Goal: Task Accomplishment & Management: Use online tool/utility

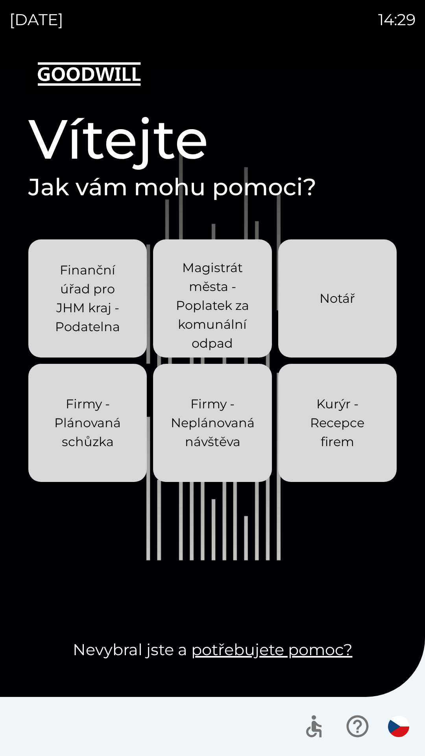
click at [207, 423] on p "Firmy - Neplánovaná návštěva" at bounding box center [213, 423] width 84 height 57
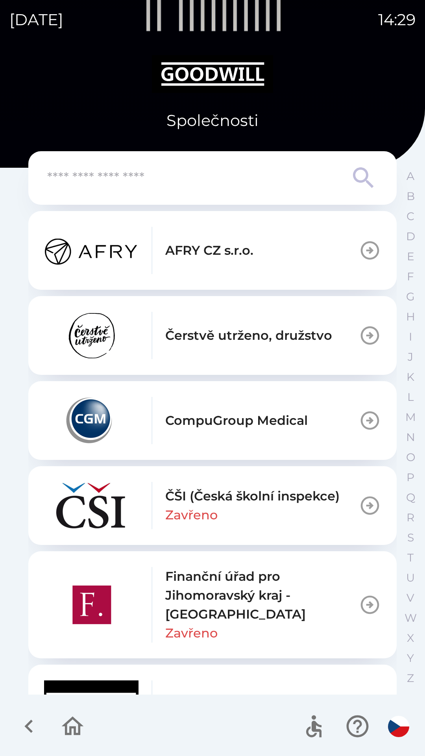
click at [70, 728] on icon "button" at bounding box center [73, 726] width 22 height 19
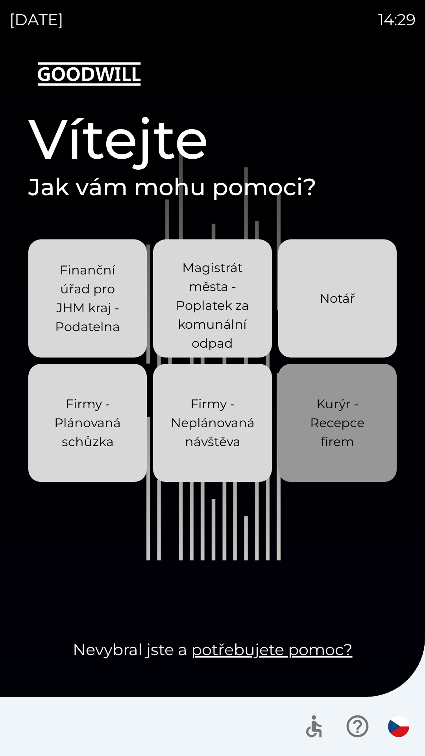
click at [344, 420] on p "Kurýr - Recepce firem" at bounding box center [337, 423] width 81 height 57
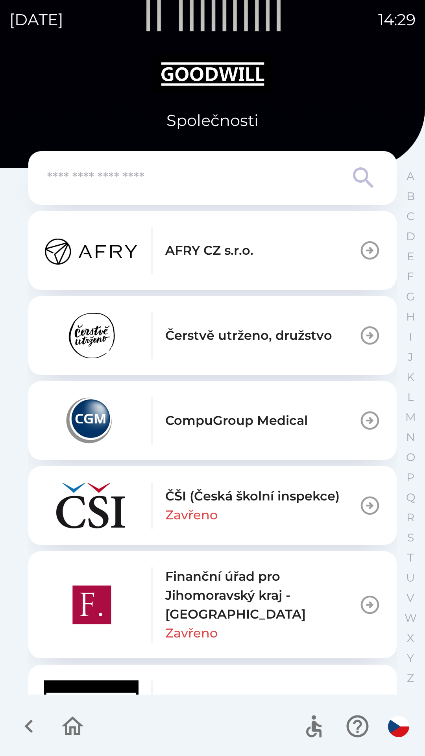
click at [72, 734] on icon "button" at bounding box center [72, 726] width 26 height 26
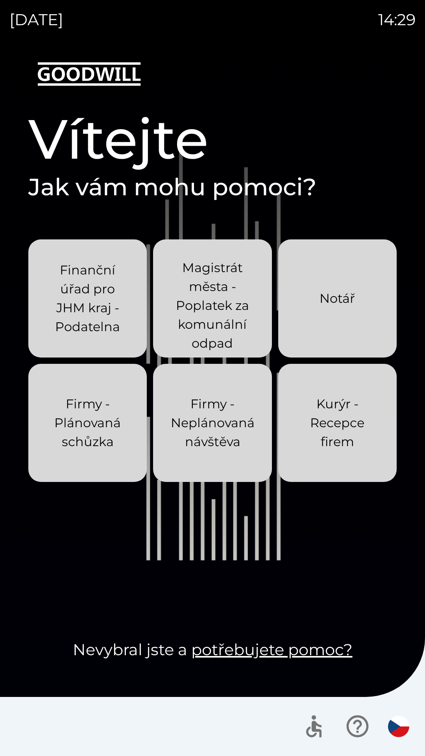
click at [217, 420] on p "Firmy - Neplánovaná návštěva" at bounding box center [213, 423] width 84 height 57
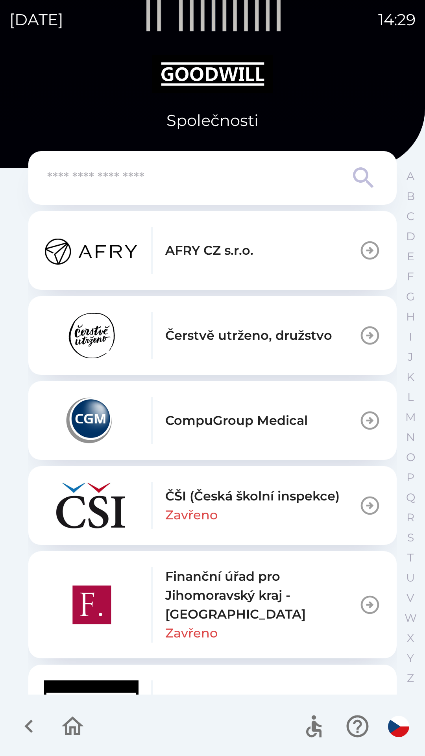
click at [257, 419] on p "CompuGroup Medical" at bounding box center [236, 420] width 143 height 19
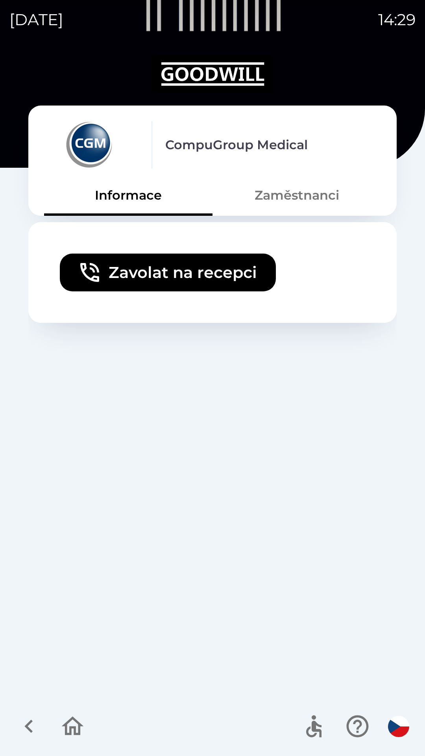
click at [303, 195] on button "Zaměstnanci" at bounding box center [297, 195] width 169 height 28
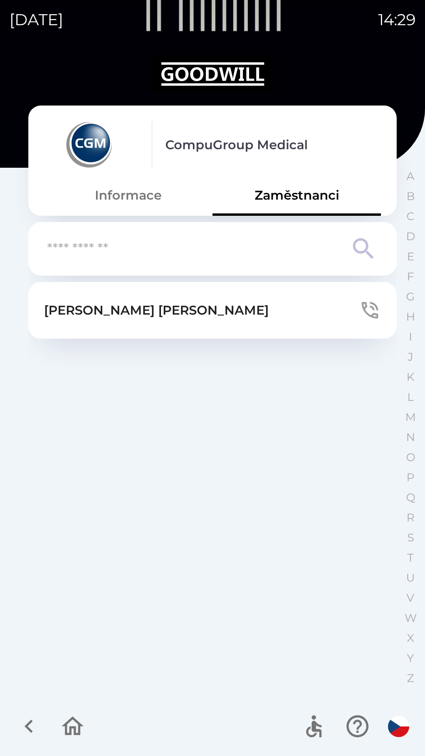
click at [145, 201] on button "Informace" at bounding box center [128, 195] width 169 height 28
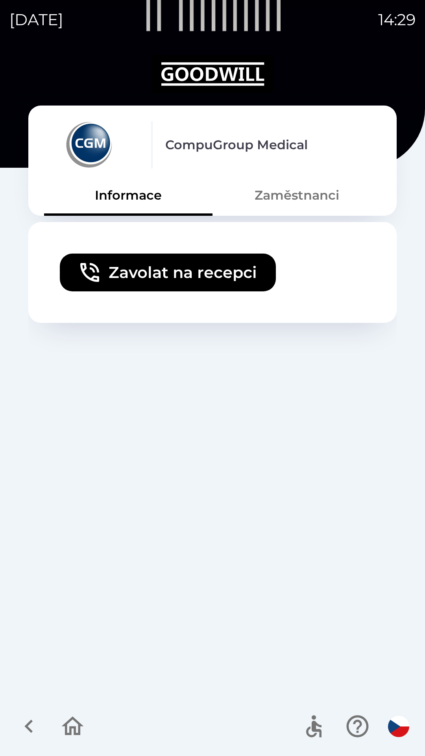
click at [31, 732] on icon "button" at bounding box center [28, 726] width 8 height 13
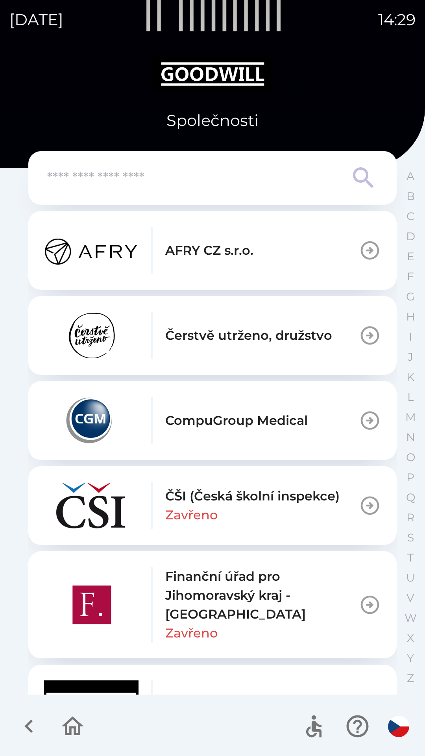
click at [272, 595] on p "Finanční úřad pro Jihomoravský kraj - [GEOGRAPHIC_DATA]" at bounding box center [262, 595] width 194 height 57
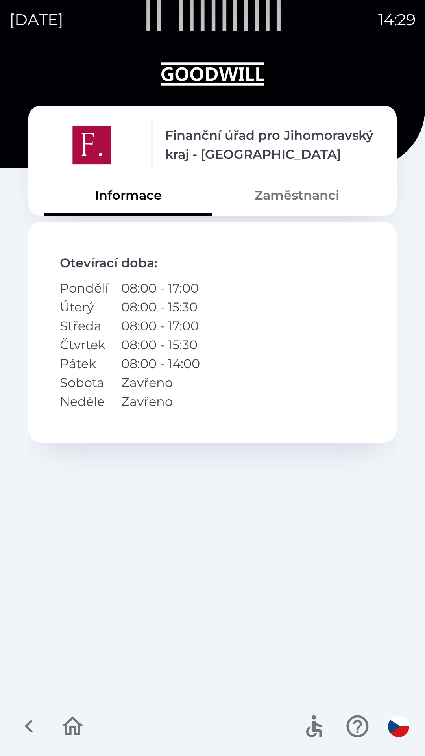
click at [317, 194] on button "Zaměstnanci" at bounding box center [297, 195] width 169 height 28
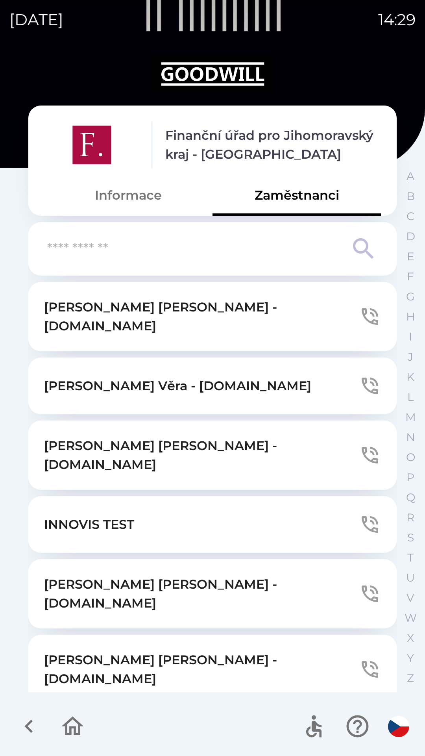
click at [145, 202] on button "Informace" at bounding box center [128, 195] width 169 height 28
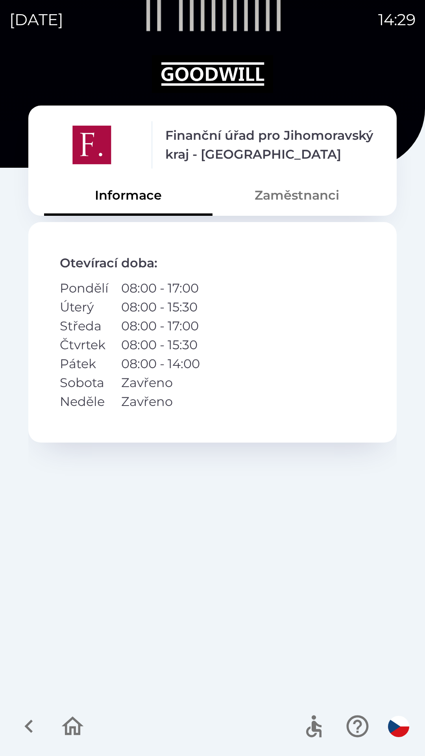
click at [31, 729] on icon "button" at bounding box center [29, 726] width 26 height 26
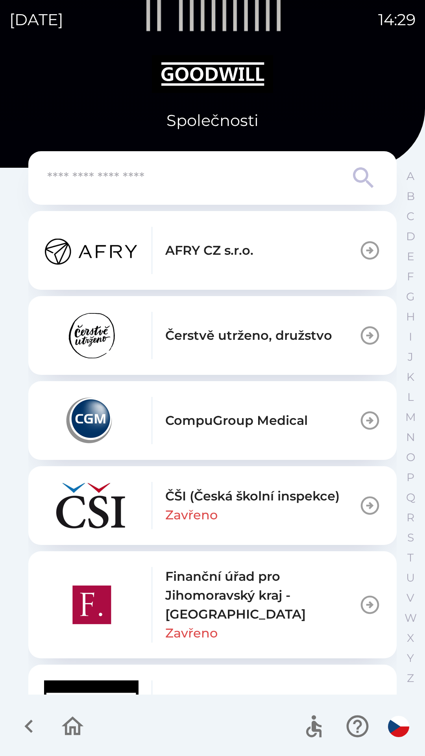
click at [279, 335] on p "Čerstvě utrženo, družstvo" at bounding box center [248, 335] width 167 height 19
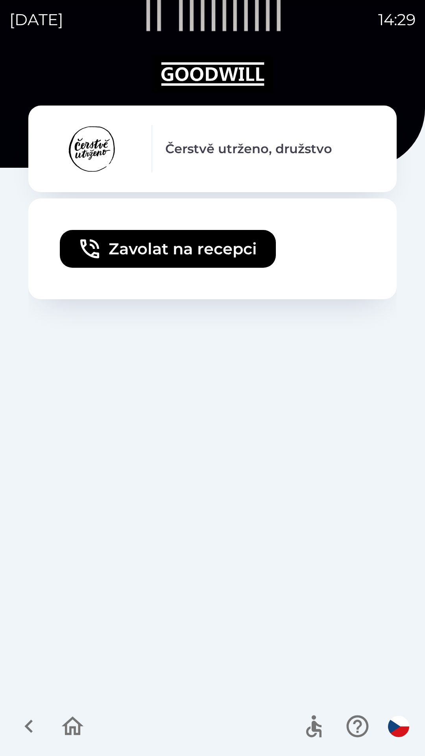
click at [29, 730] on icon "button" at bounding box center [28, 726] width 8 height 13
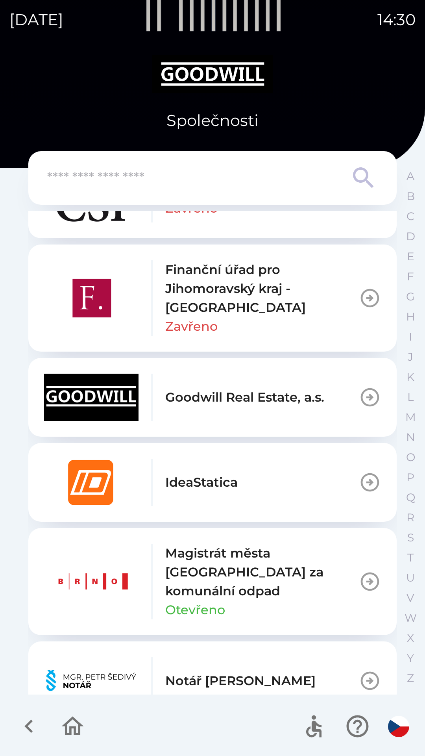
scroll to position [321, 0]
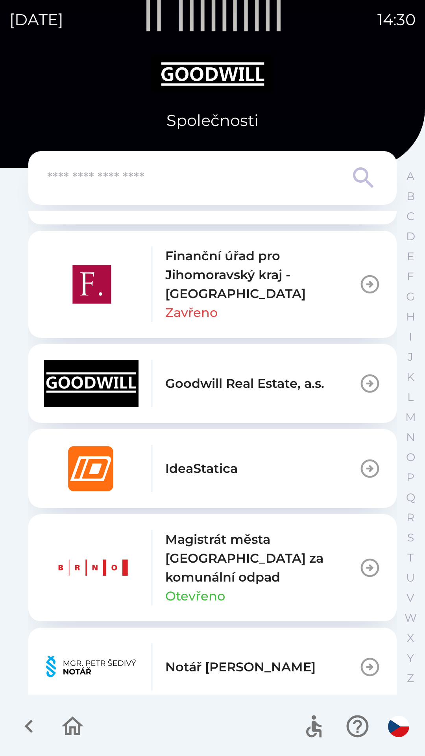
click at [215, 386] on p "Goodwill Real Estate, a.s." at bounding box center [244, 383] width 159 height 19
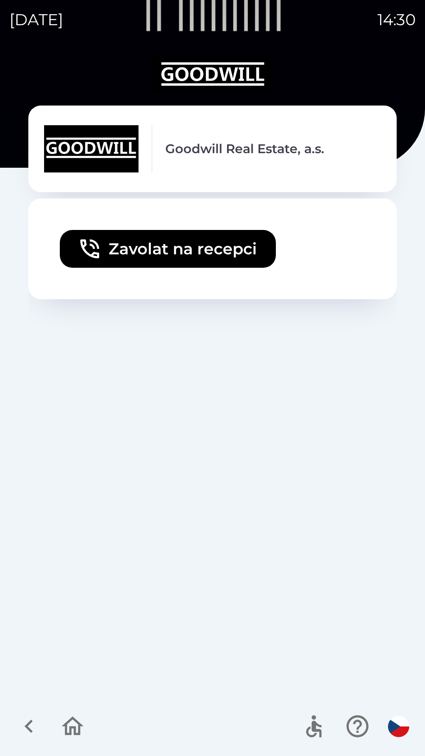
click at [31, 723] on icon "button" at bounding box center [28, 726] width 8 height 13
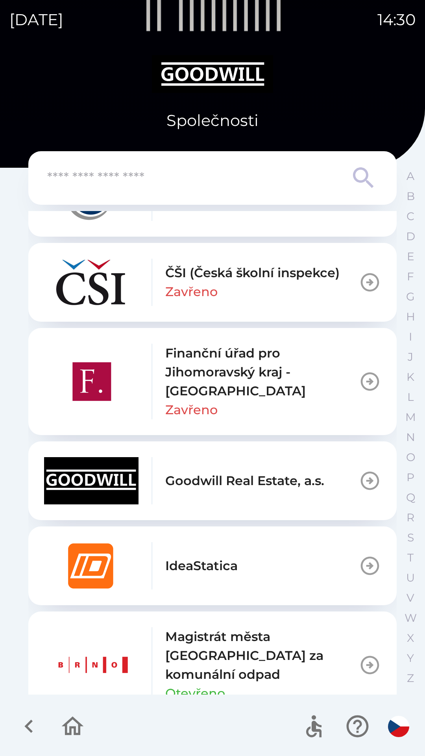
scroll to position [247, 0]
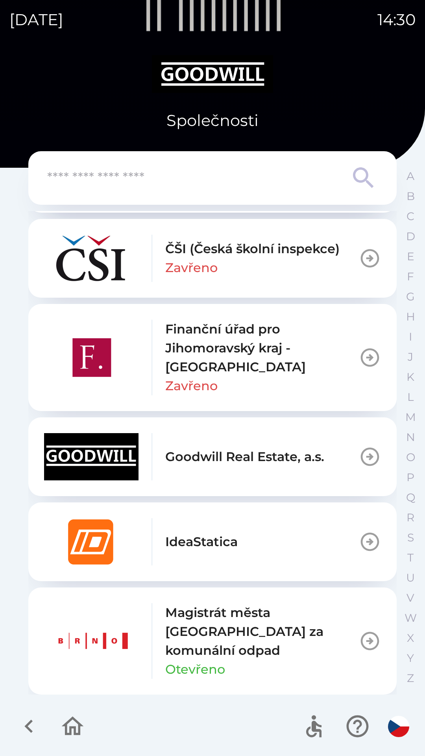
click at [233, 533] on p "IdeaStatica" at bounding box center [201, 541] width 72 height 19
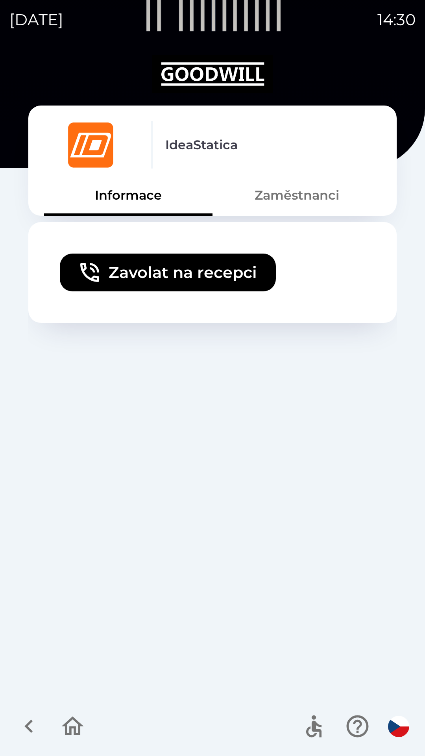
click at [315, 202] on button "Zaměstnanci" at bounding box center [297, 195] width 169 height 28
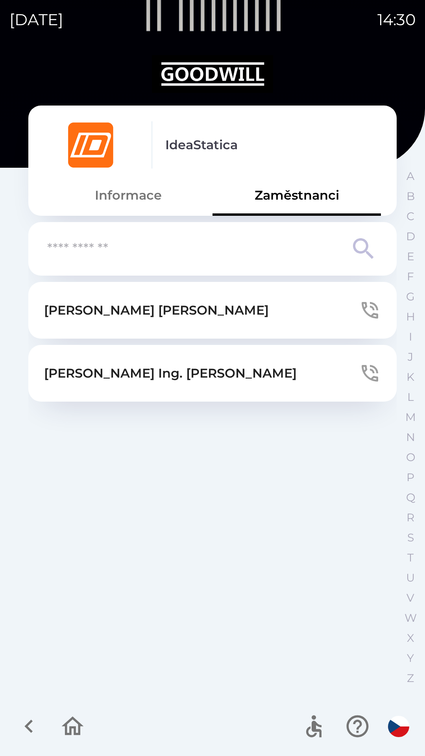
click at [29, 729] on icon "button" at bounding box center [28, 726] width 8 height 13
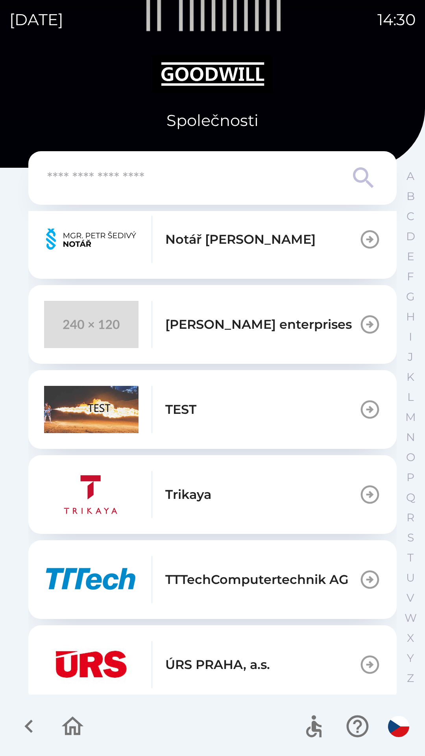
scroll to position [750, 0]
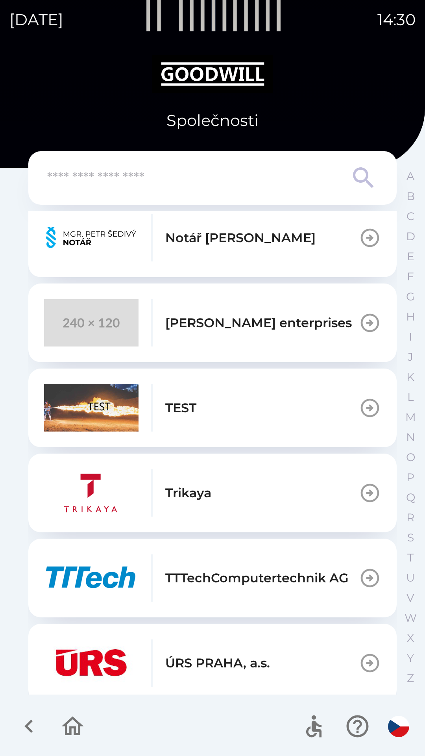
click at [214, 496] on button "Trikaya" at bounding box center [212, 493] width 369 height 79
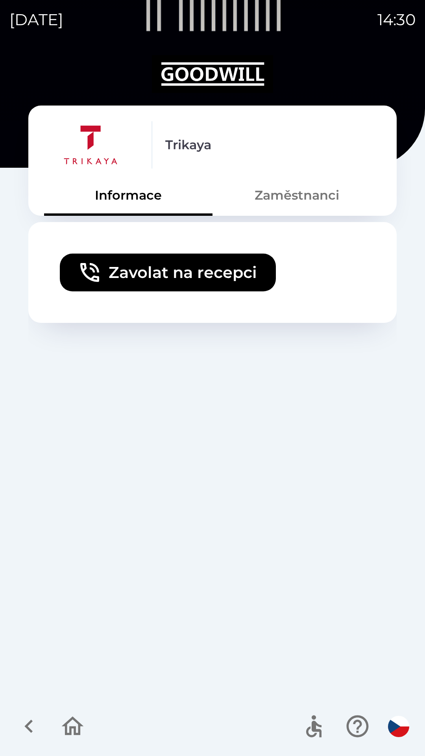
click at [32, 728] on icon "button" at bounding box center [29, 726] width 26 height 26
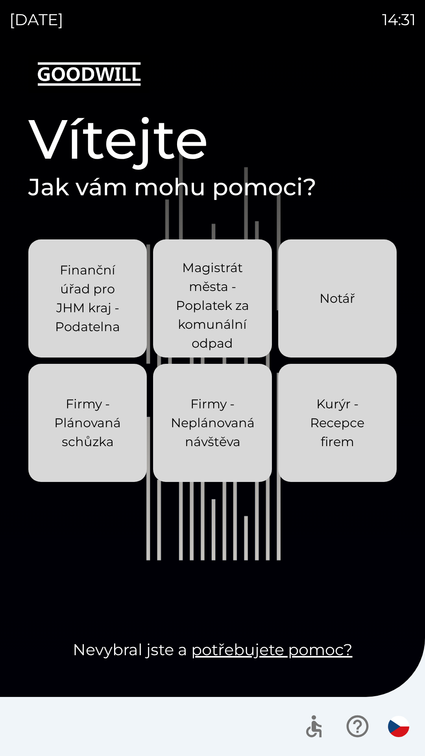
click at [218, 404] on p "Firmy - Neplánovaná návštěva" at bounding box center [213, 423] width 84 height 57
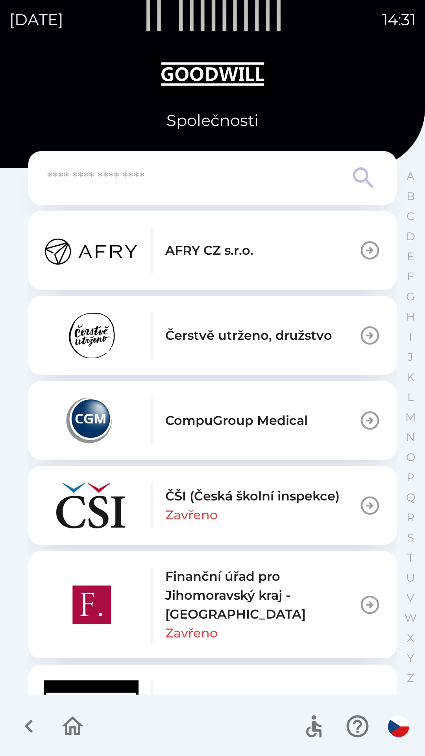
click at [84, 729] on icon "button" at bounding box center [72, 726] width 26 height 26
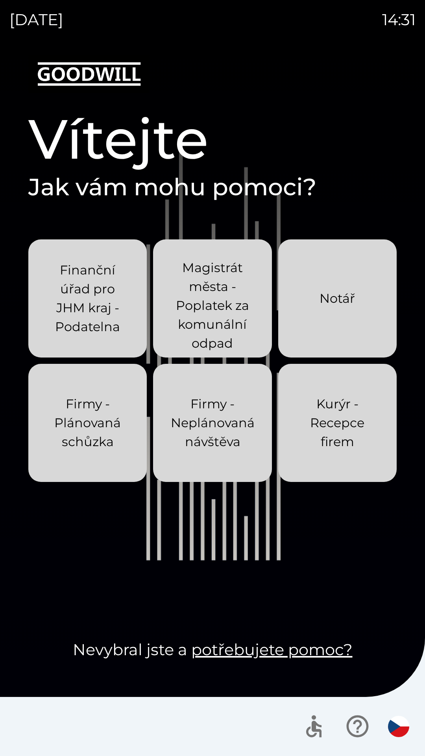
click at [349, 421] on p "Kurýr - Recepce firem" at bounding box center [337, 423] width 81 height 57
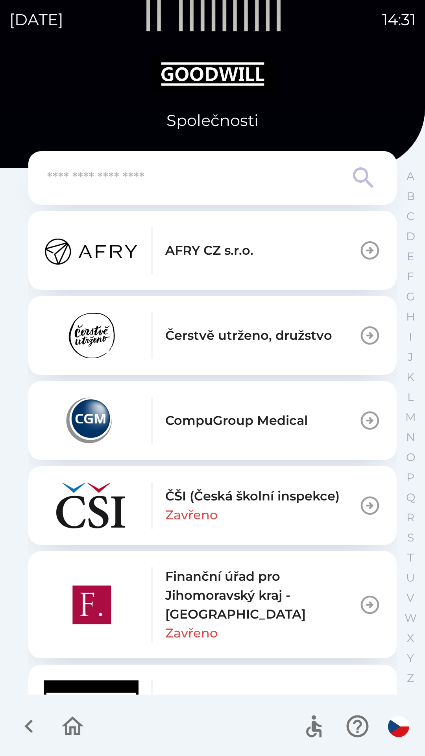
click at [73, 730] on icon "button" at bounding box center [72, 726] width 26 height 26
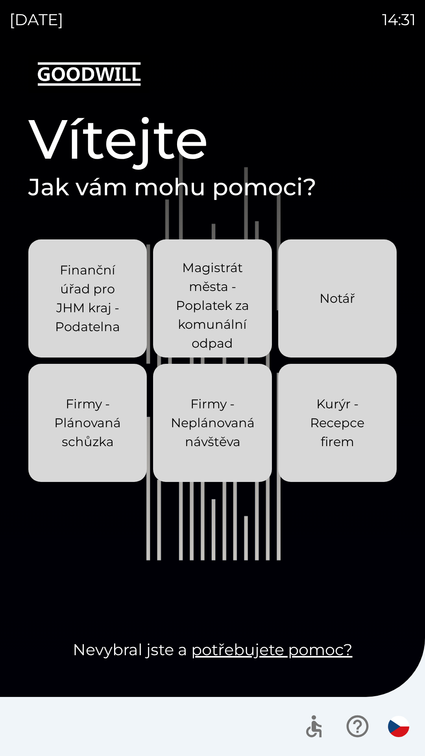
click at [232, 415] on p "Firmy - Neplánovaná návštěva" at bounding box center [213, 423] width 84 height 57
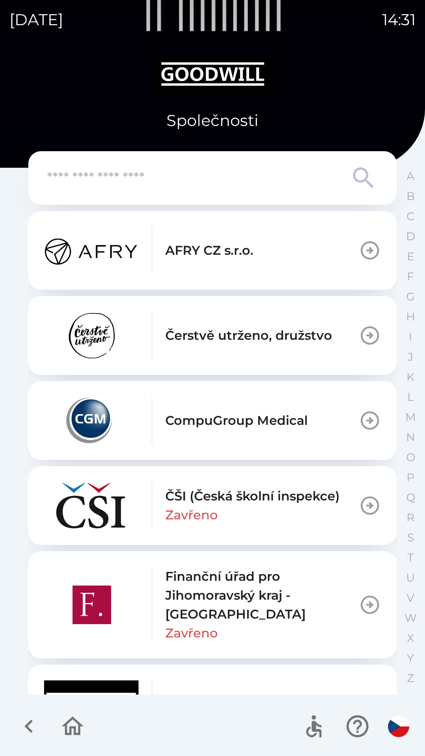
click at [70, 737] on icon "button" at bounding box center [72, 726] width 26 height 26
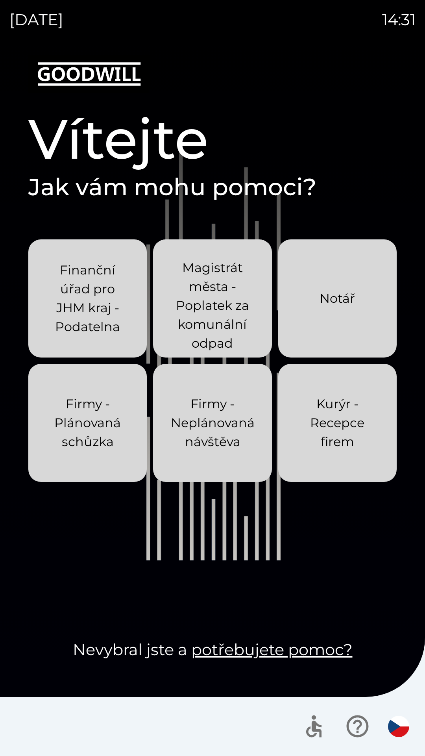
click at [113, 419] on p "Firmy - Plánovaná schůzka" at bounding box center [87, 423] width 81 height 57
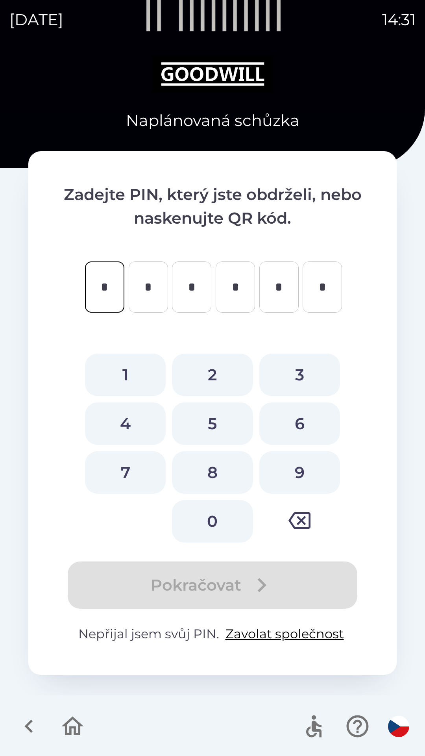
click at [77, 729] on icon "button" at bounding box center [72, 726] width 26 height 26
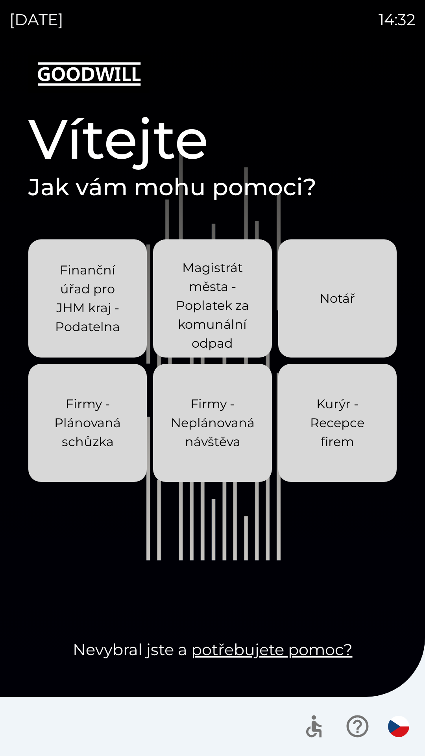
click at [326, 652] on link "potřebujete pomoc?" at bounding box center [271, 649] width 161 height 19
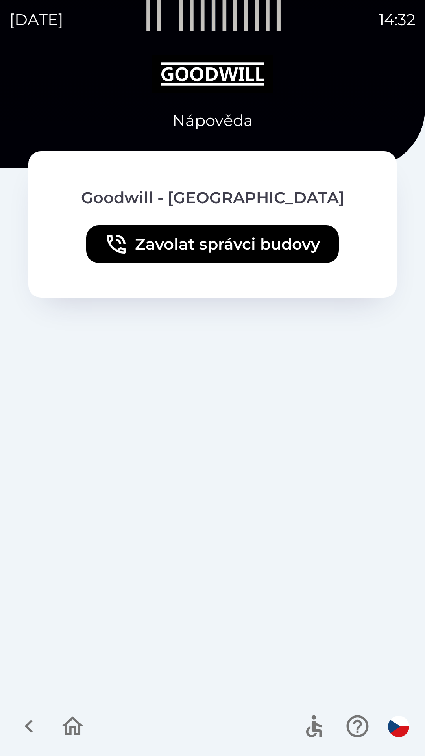
click at [72, 728] on icon "button" at bounding box center [73, 726] width 22 height 19
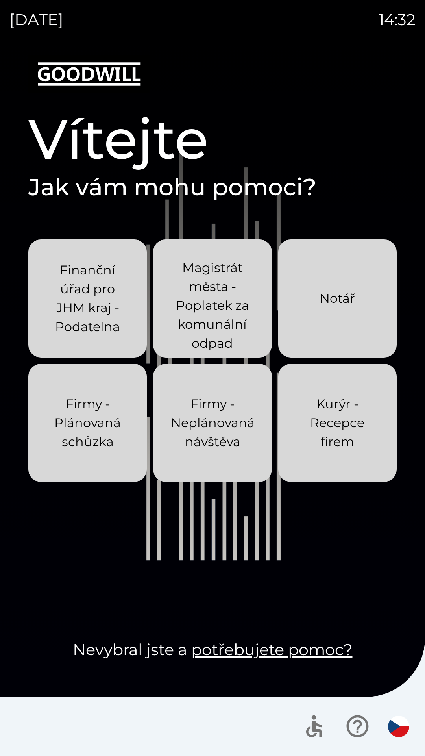
click at [317, 732] on icon "button" at bounding box center [313, 729] width 15 height 17
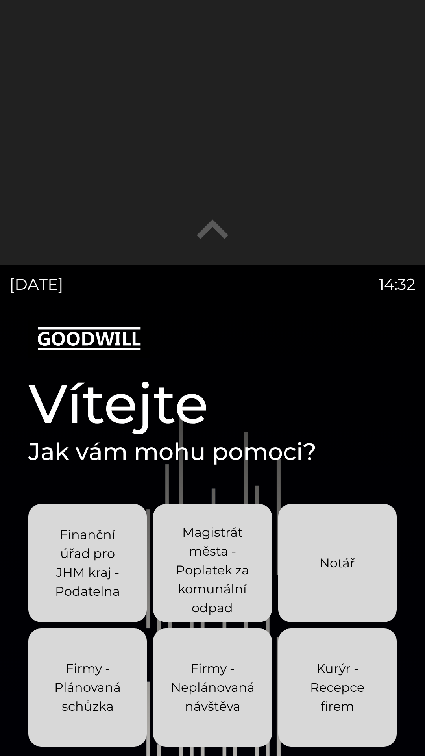
click at [216, 227] on icon "button" at bounding box center [213, 228] width 32 height 19
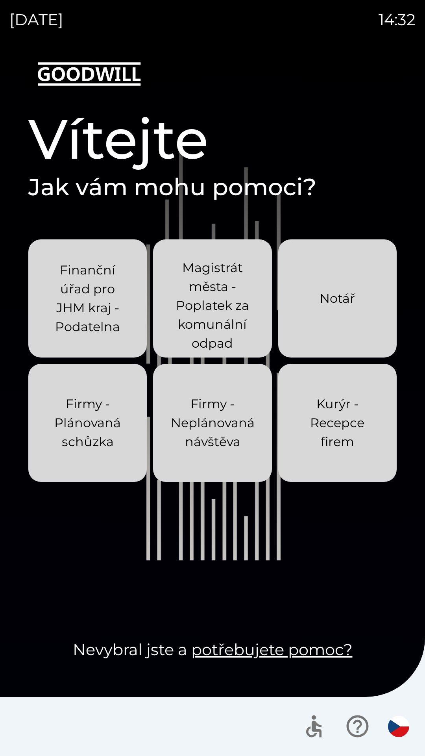
click at [221, 295] on p "Magistrát města - Poplatek za komunální odpad" at bounding box center [212, 305] width 81 height 95
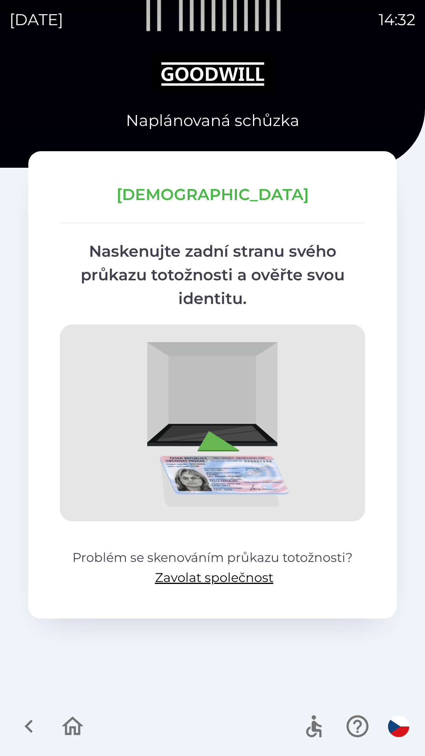
click at [72, 729] on icon "button" at bounding box center [72, 726] width 26 height 26
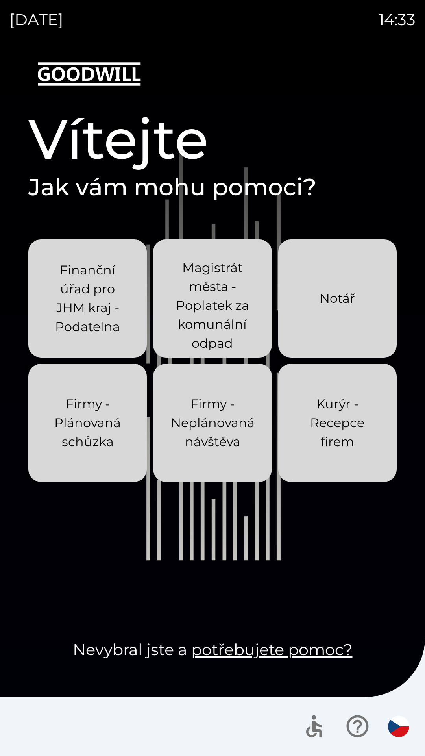
click at [95, 420] on p "Firmy - Plánovaná schůzka" at bounding box center [87, 423] width 81 height 57
click at [95, 412] on p "Firmy - Plánovaná schůzka" at bounding box center [87, 423] width 81 height 57
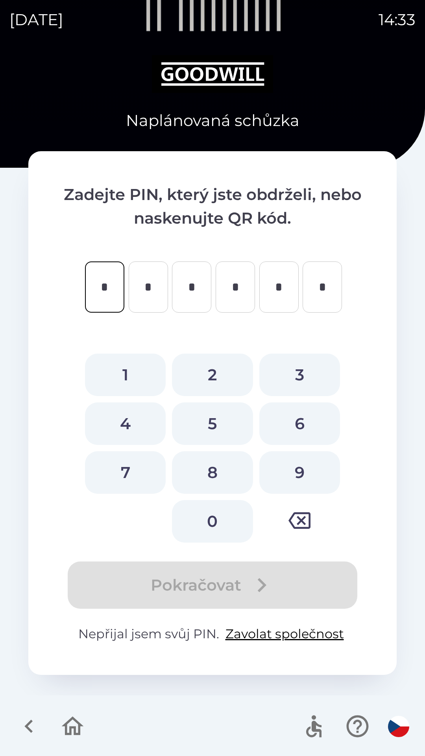
type input "*"
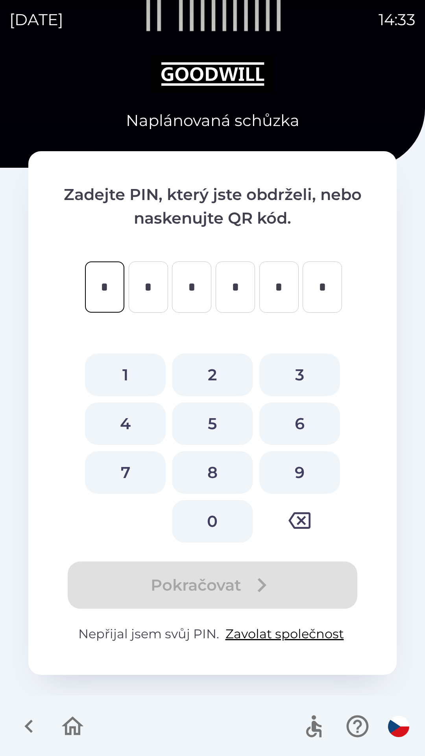
type input "*"
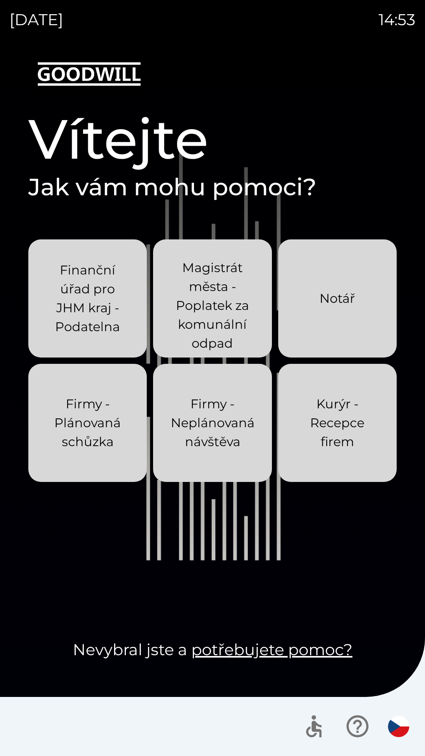
click at [222, 423] on p "Firmy - Neplánovaná návštěva" at bounding box center [213, 423] width 84 height 57
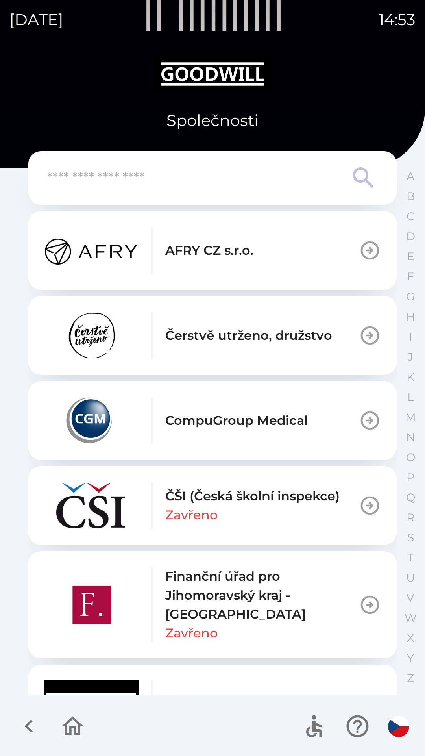
click at [238, 589] on p "Finanční úřad pro Jihomoravský kraj - [GEOGRAPHIC_DATA]" at bounding box center [262, 595] width 194 height 57
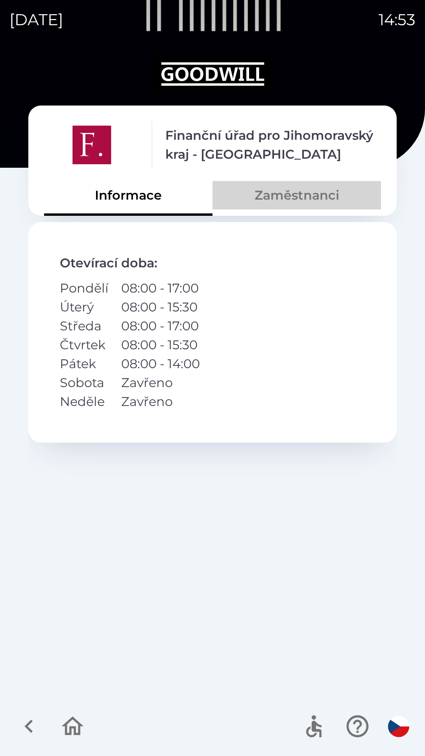
click at [319, 195] on button "Zaměstnanci" at bounding box center [297, 195] width 169 height 28
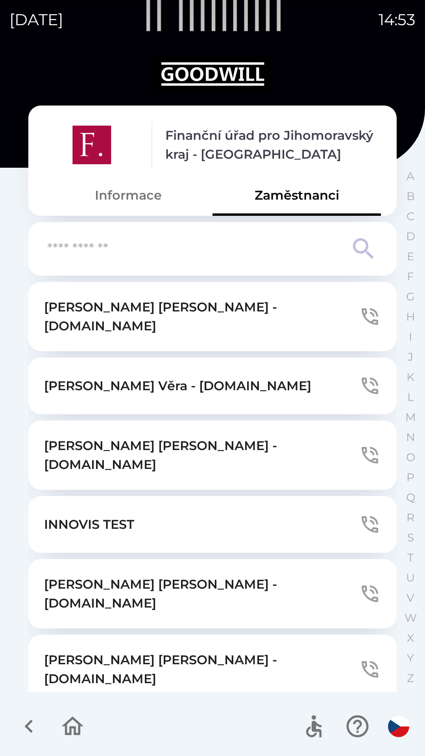
click at [79, 732] on icon "button" at bounding box center [73, 726] width 22 height 19
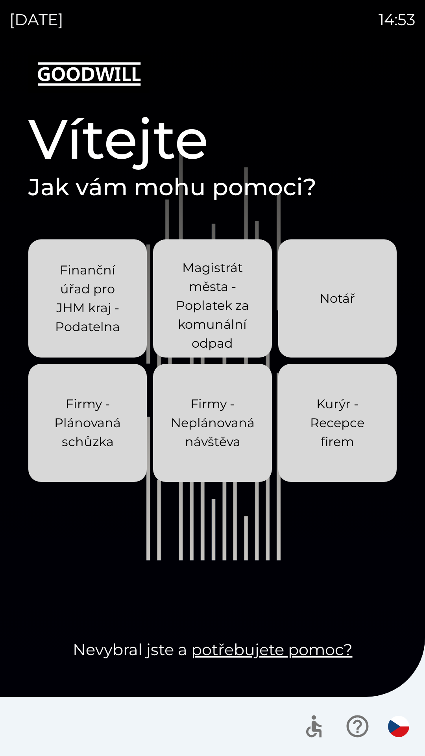
click at [206, 416] on p "Firmy - Neplánovaná návštěva" at bounding box center [213, 423] width 84 height 57
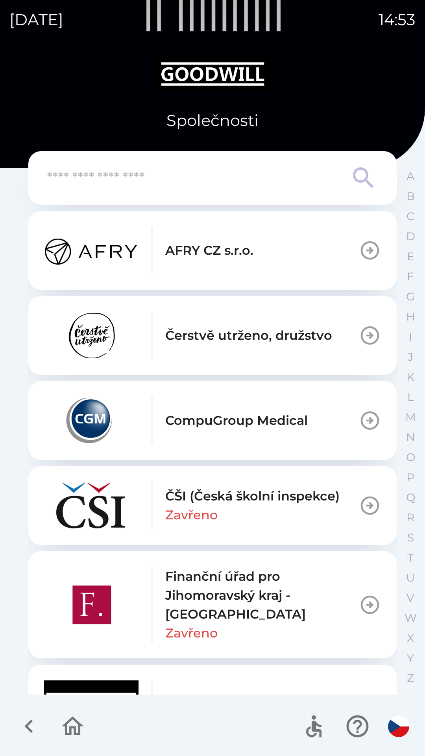
click at [208, 505] on p "ČŠI (Česká školní inspekce)" at bounding box center [252, 496] width 174 height 19
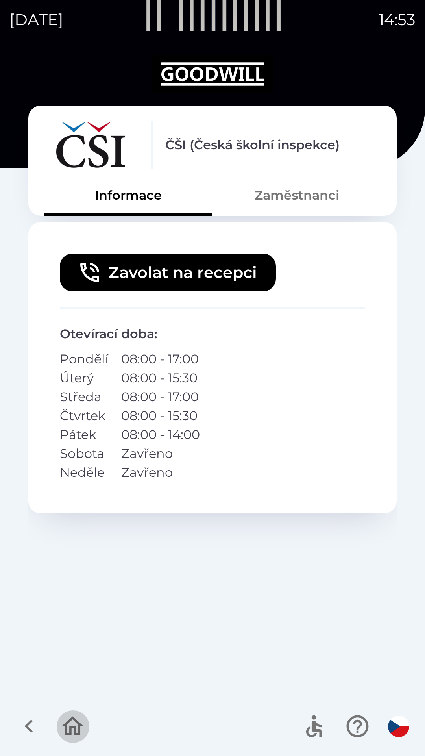
click at [72, 729] on icon "button" at bounding box center [72, 726] width 26 height 26
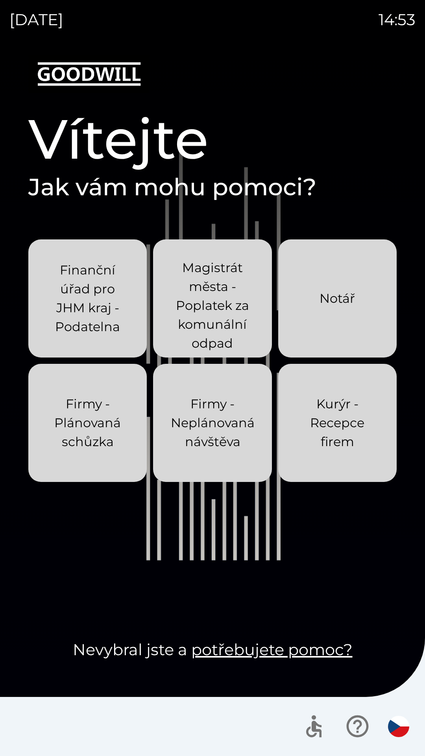
click at [222, 417] on p "Firmy - Neplánovaná návštěva" at bounding box center [213, 423] width 84 height 57
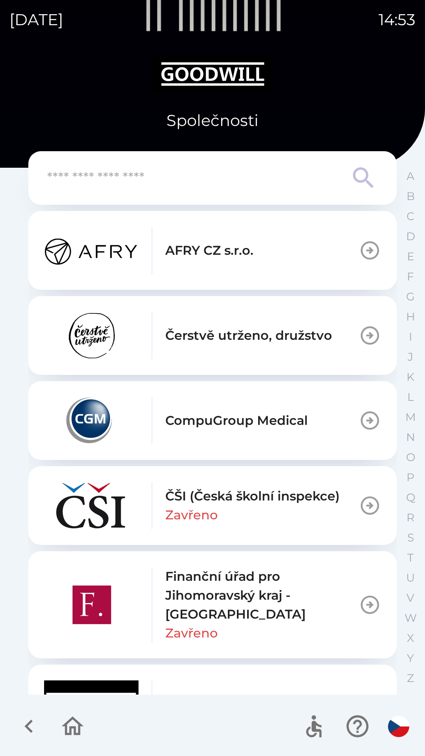
click at [207, 508] on p "Zavřeno" at bounding box center [191, 515] width 52 height 19
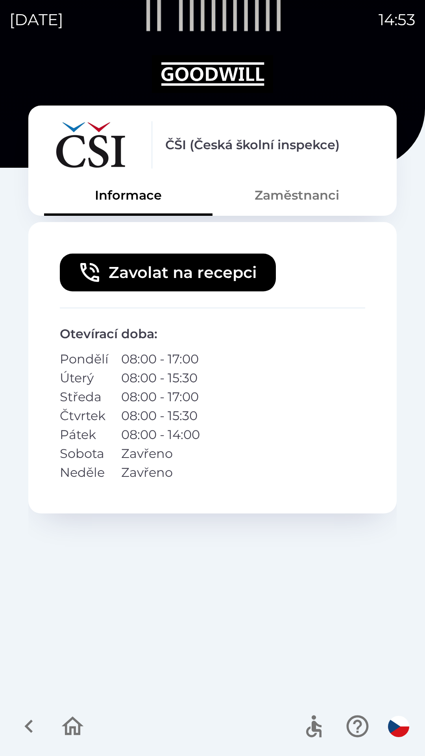
click at [321, 199] on button "Zaměstnanci" at bounding box center [297, 195] width 169 height 28
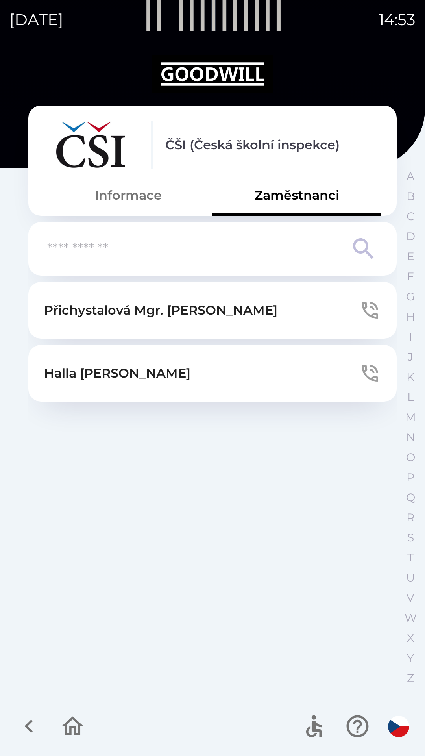
click at [71, 730] on icon "button" at bounding box center [73, 726] width 22 height 19
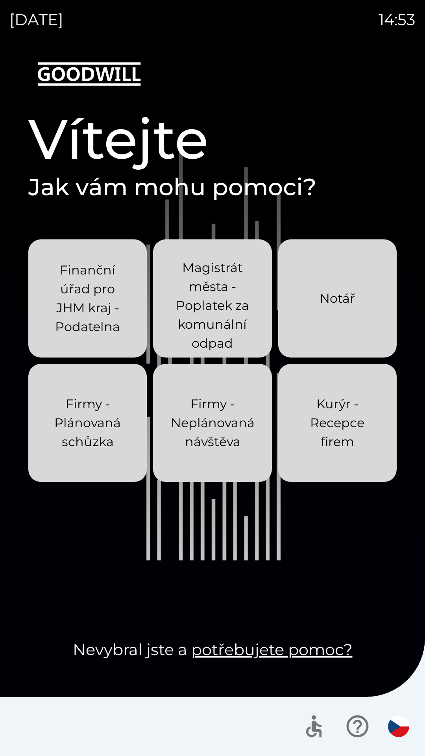
click at [210, 411] on p "Firmy - Neplánovaná návštěva" at bounding box center [213, 423] width 84 height 57
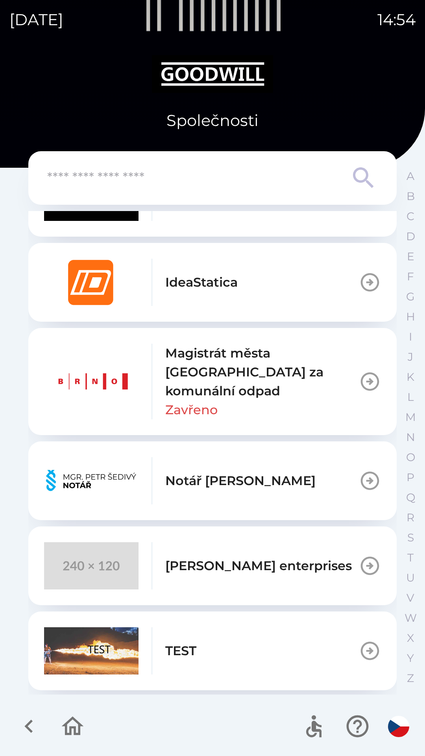
scroll to position [507, 0]
click at [247, 364] on p "Magistrát města [GEOGRAPHIC_DATA] za komunální odpad" at bounding box center [262, 371] width 194 height 57
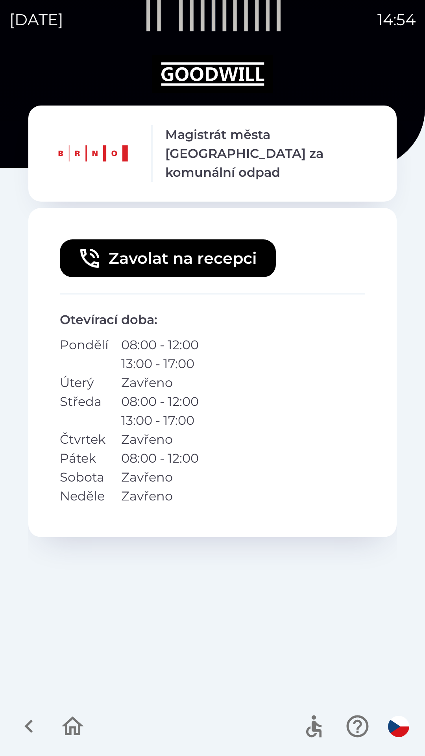
click at [72, 732] on icon "button" at bounding box center [72, 726] width 26 height 26
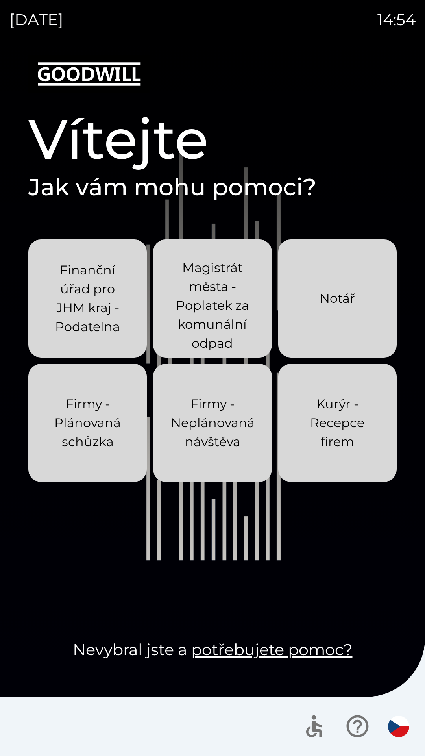
click at [226, 295] on p "Magistrát města - Poplatek za komunální odpad" at bounding box center [212, 305] width 81 height 95
click at [354, 415] on p "Kurýr - Recepce firem" at bounding box center [337, 423] width 81 height 57
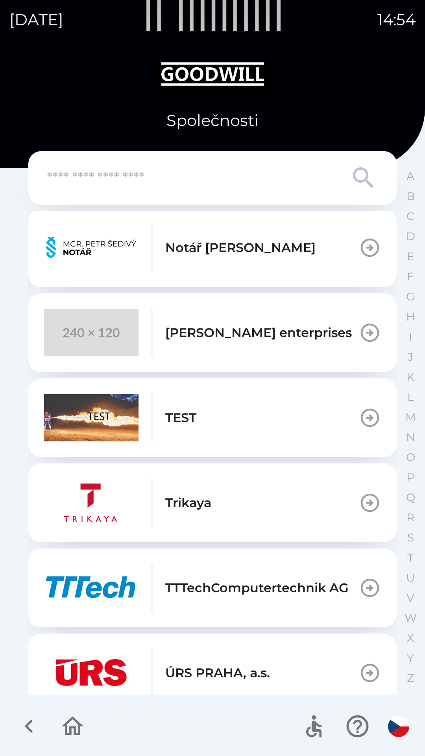
scroll to position [631, 0]
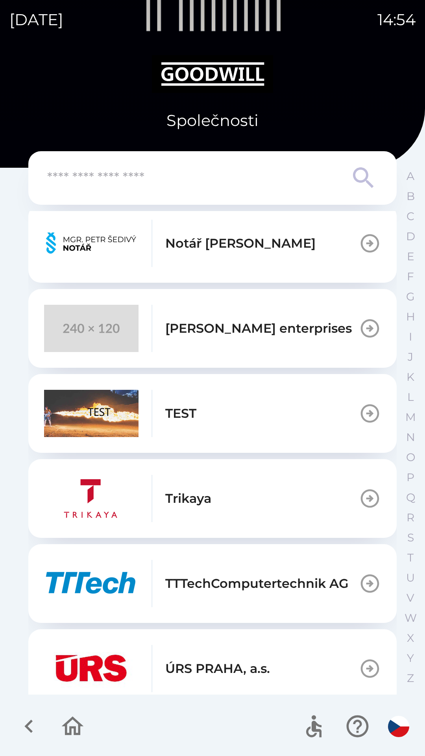
click at [249, 401] on button "TEST" at bounding box center [212, 413] width 369 height 79
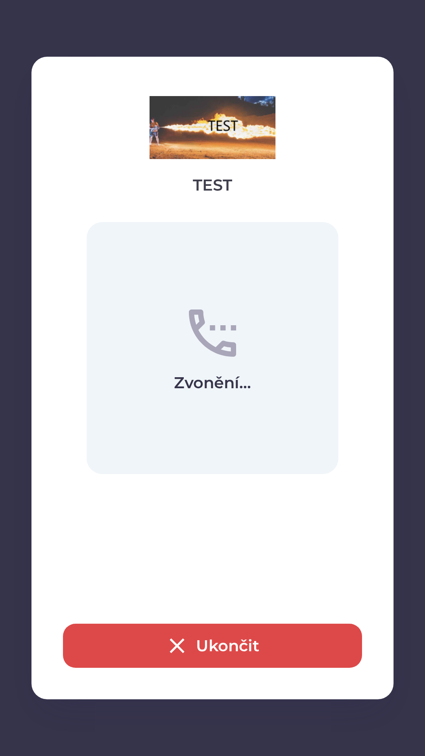
click at [263, 641] on button "Ukončit" at bounding box center [212, 646] width 299 height 44
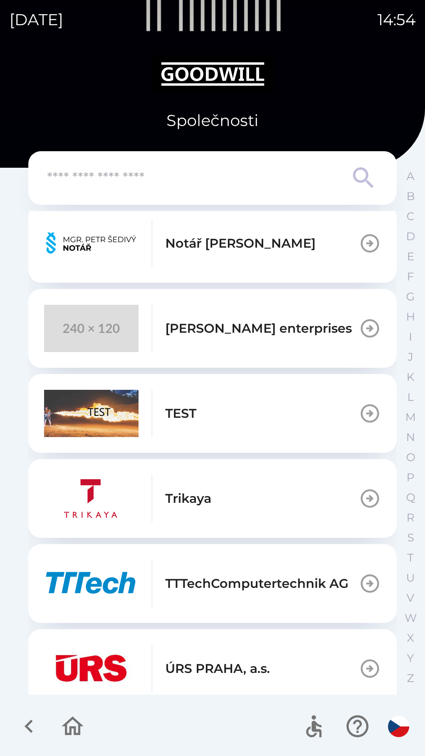
click at [78, 734] on icon "button" at bounding box center [73, 726] width 22 height 19
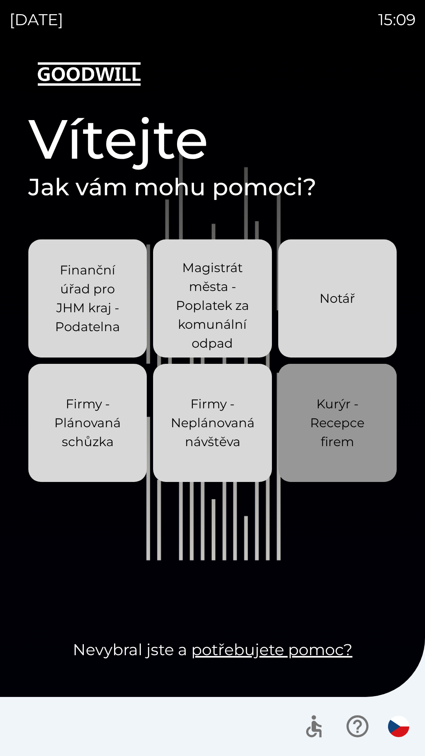
click at [354, 449] on p "Kurýr - Recepce firem" at bounding box center [337, 423] width 81 height 57
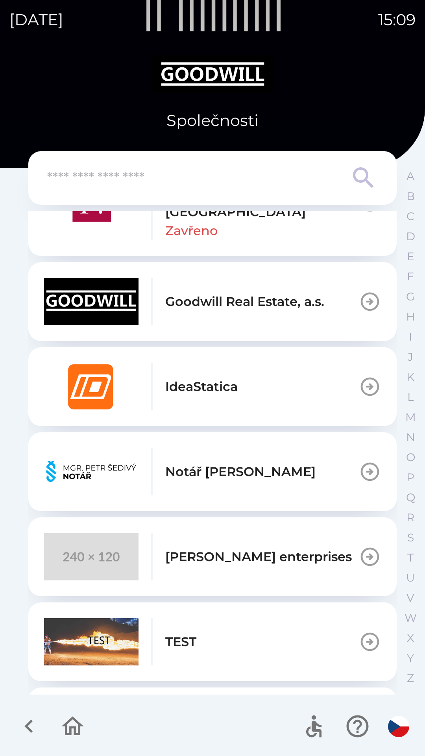
scroll to position [405, 0]
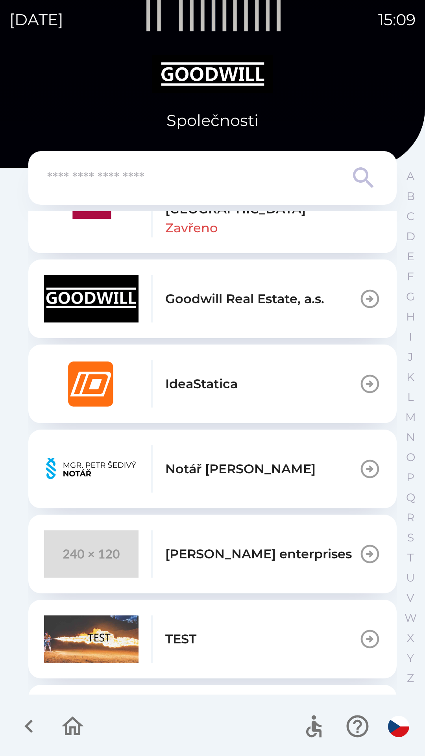
click at [270, 561] on p "[PERSON_NAME] enterprises" at bounding box center [258, 554] width 187 height 19
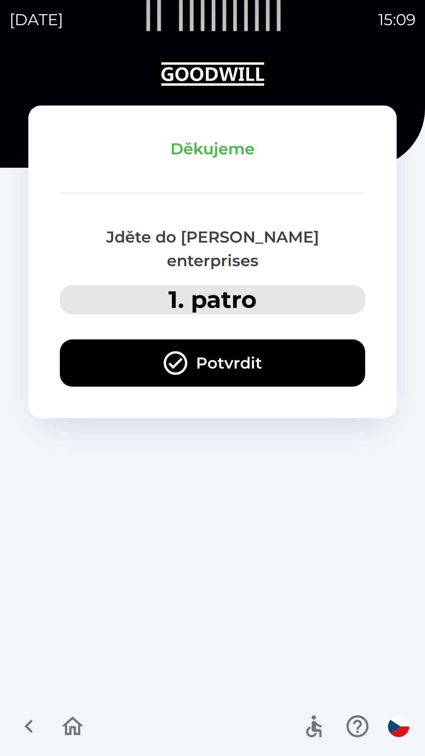
click at [134, 348] on button "Potvrdit" at bounding box center [213, 362] width 306 height 47
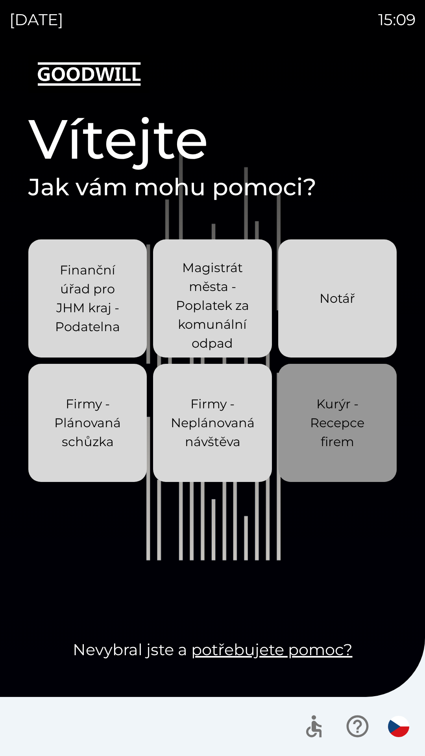
click at [376, 457] on div "Kurýr - Recepce firem" at bounding box center [337, 423] width 81 height 82
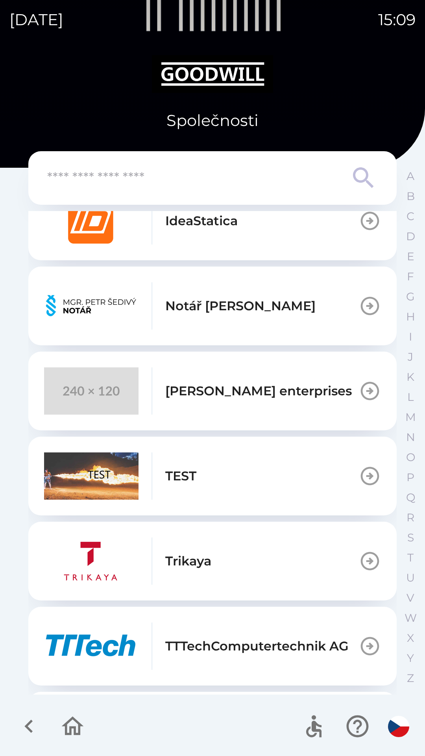
scroll to position [569, 0]
click at [311, 401] on div "[PERSON_NAME] enterprises" at bounding box center [198, 390] width 308 height 47
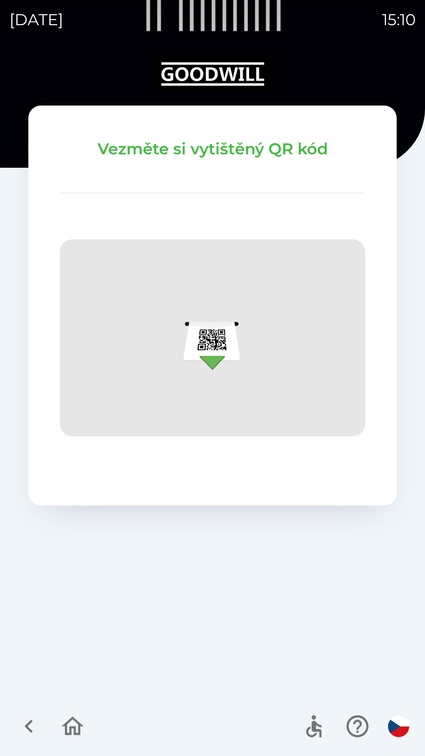
click at [80, 723] on icon "button" at bounding box center [73, 726] width 22 height 19
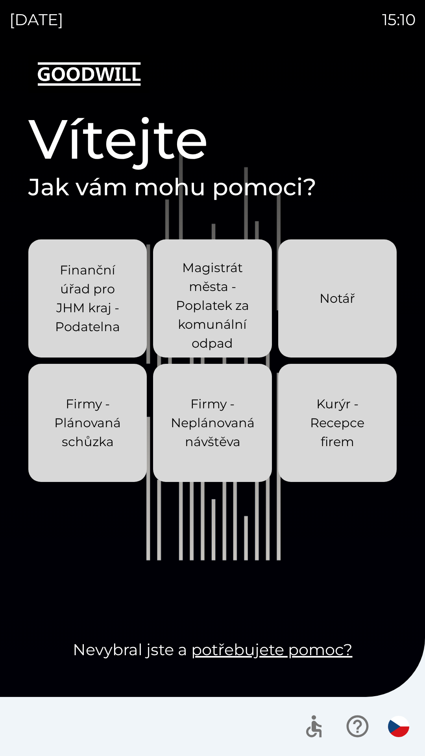
click at [358, 442] on p "Kurýr - Recepce firem" at bounding box center [337, 423] width 81 height 57
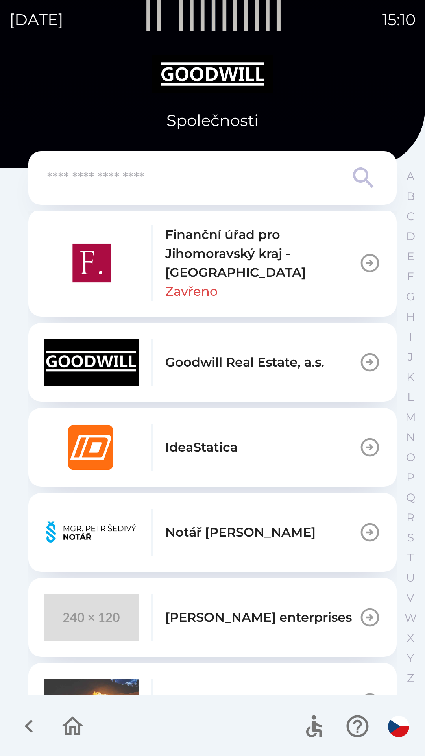
scroll to position [360, 0]
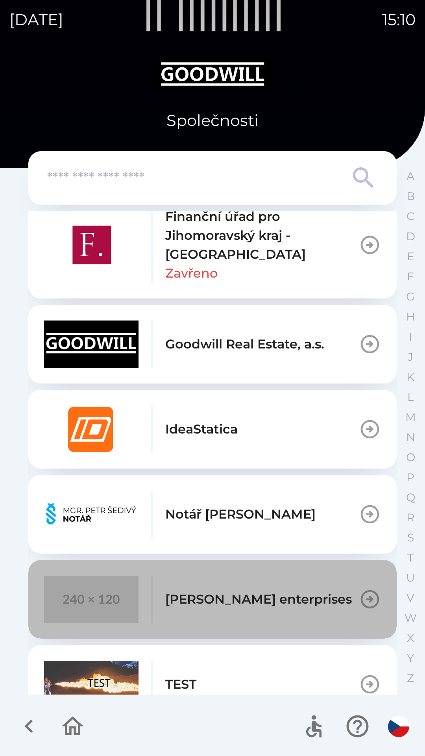
click at [287, 601] on p "[PERSON_NAME] enterprises" at bounding box center [258, 599] width 187 height 19
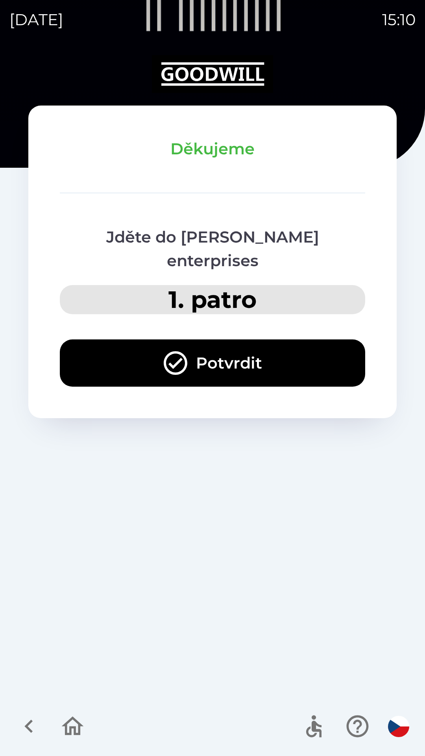
click at [289, 345] on button "Potvrdit" at bounding box center [213, 362] width 306 height 47
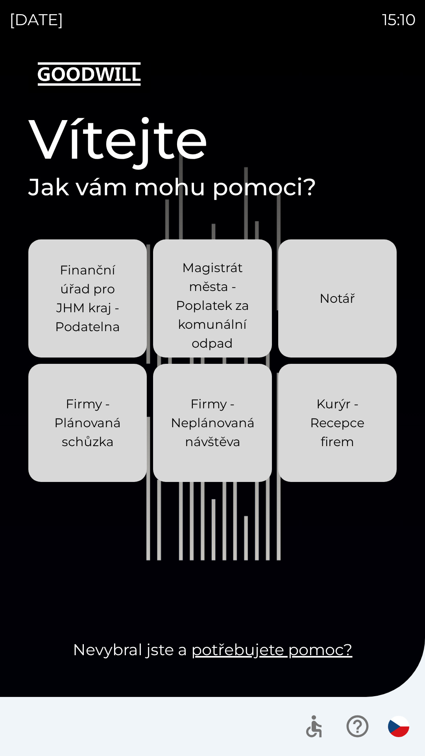
click at [343, 412] on p "Kurýr - Recepce firem" at bounding box center [337, 423] width 81 height 57
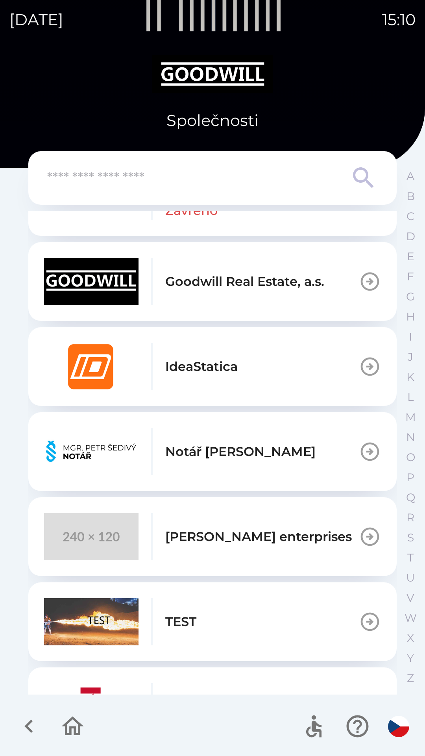
scroll to position [422, 0]
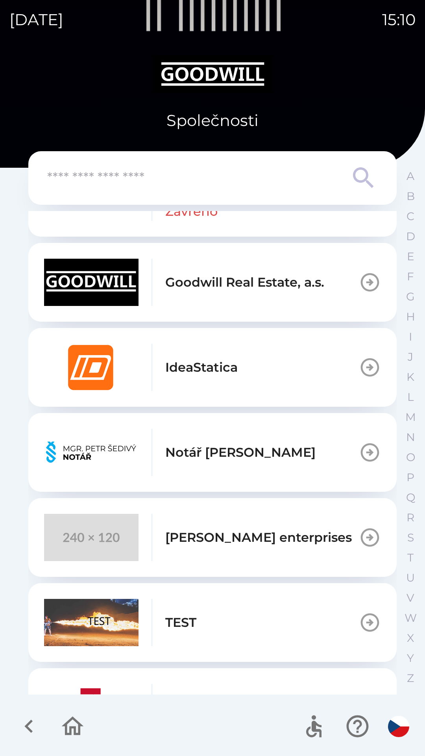
click at [271, 545] on p "[PERSON_NAME] enterprises" at bounding box center [258, 537] width 187 height 19
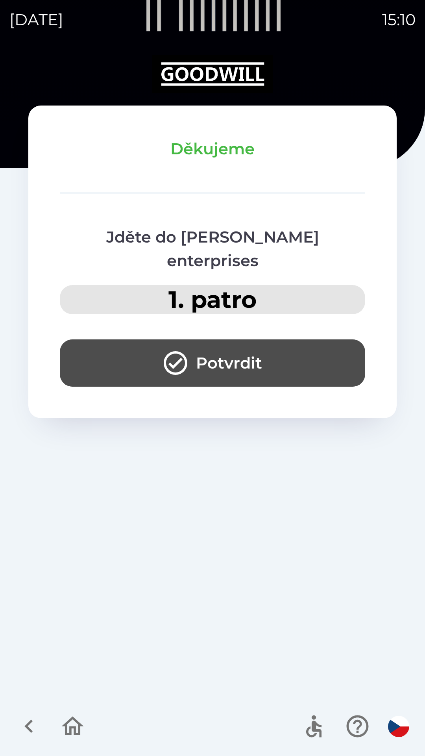
click at [288, 346] on button "Potvrdit" at bounding box center [213, 362] width 306 height 47
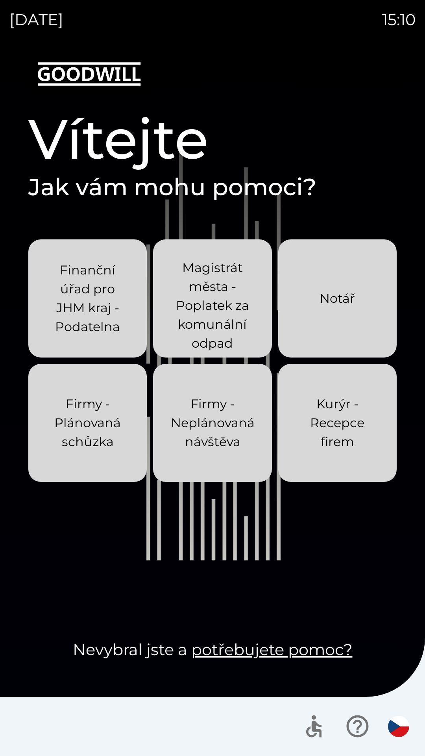
click at [350, 432] on p "Kurýr - Recepce firem" at bounding box center [337, 423] width 81 height 57
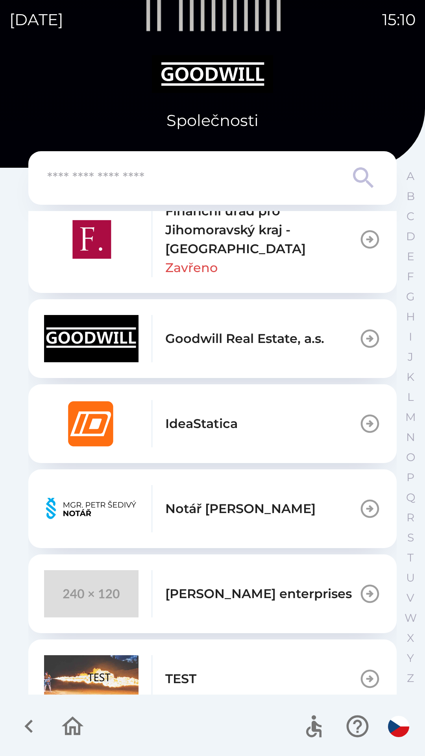
scroll to position [368, 0]
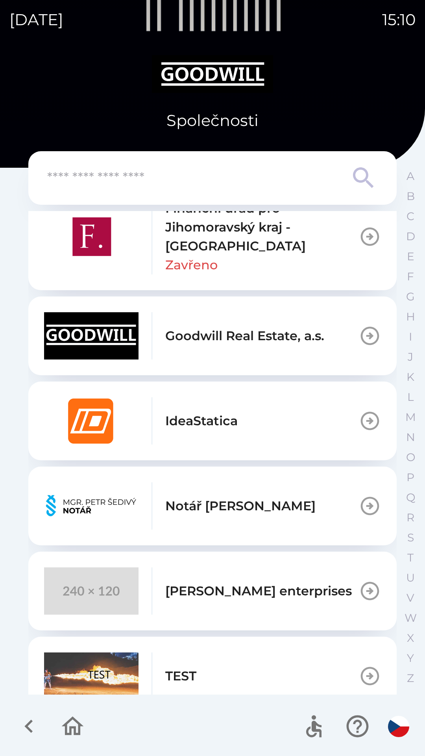
click at [274, 585] on p "[PERSON_NAME] enterprises" at bounding box center [258, 591] width 187 height 19
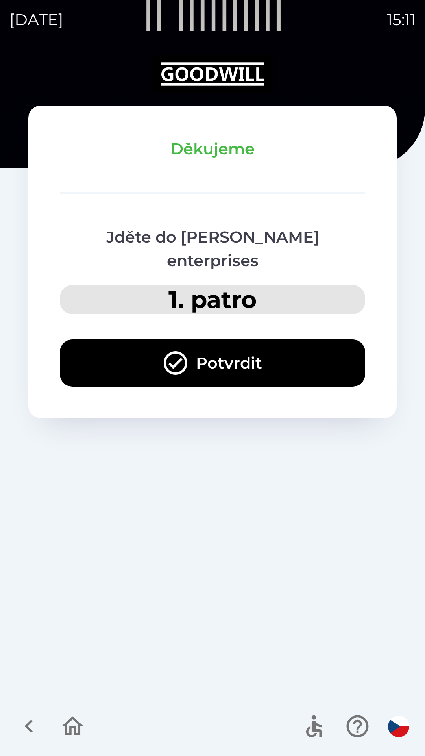
click at [311, 343] on button "Potvrdit" at bounding box center [213, 362] width 306 height 47
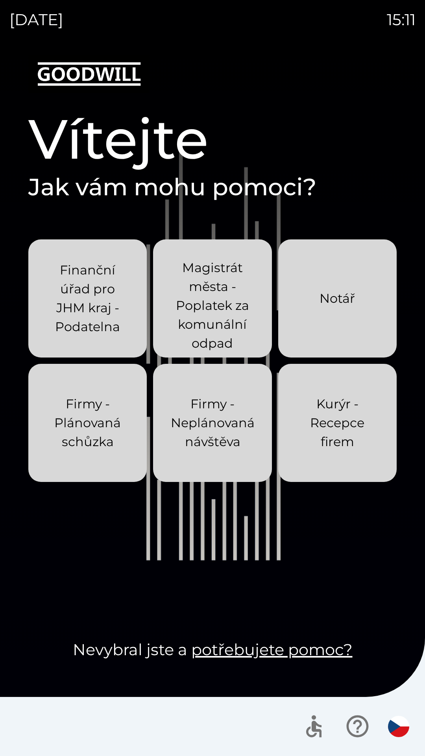
click at [335, 426] on p "Kurýr - Recepce firem" at bounding box center [337, 423] width 81 height 57
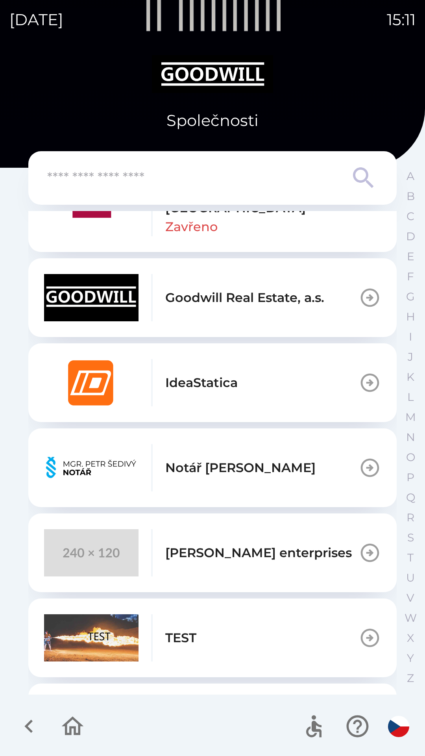
scroll to position [409, 0]
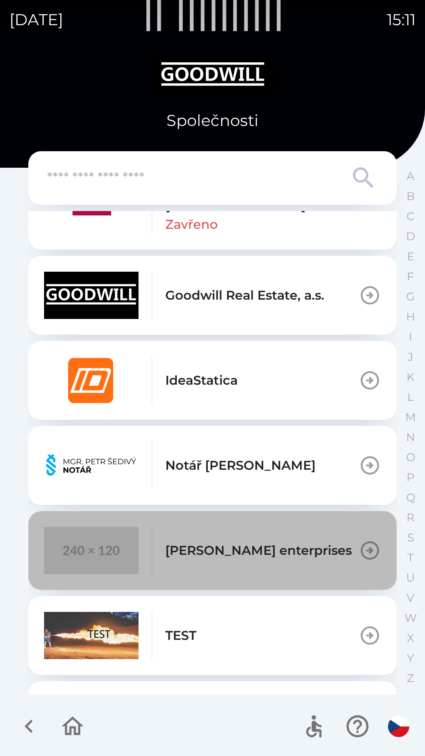
click at [310, 547] on p "[PERSON_NAME] enterprises" at bounding box center [258, 550] width 187 height 19
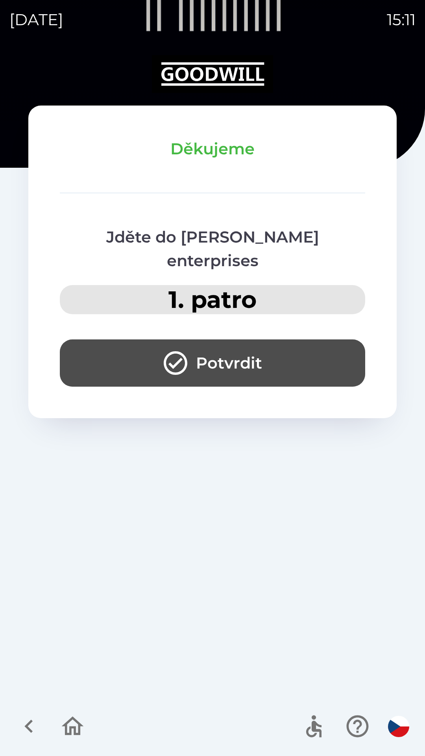
click at [319, 347] on button "Potvrdit" at bounding box center [213, 362] width 306 height 47
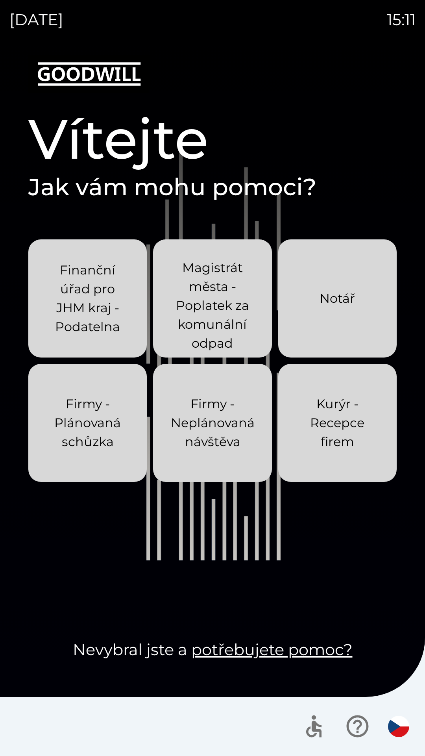
click at [349, 442] on p "Kurýr - Recepce firem" at bounding box center [337, 423] width 81 height 57
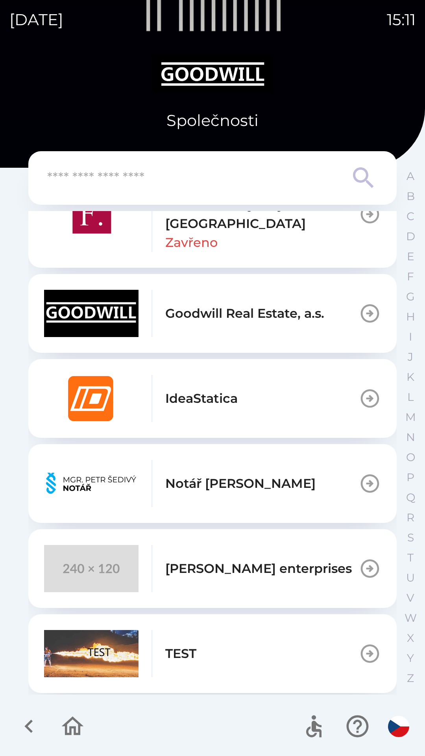
scroll to position [400, 0]
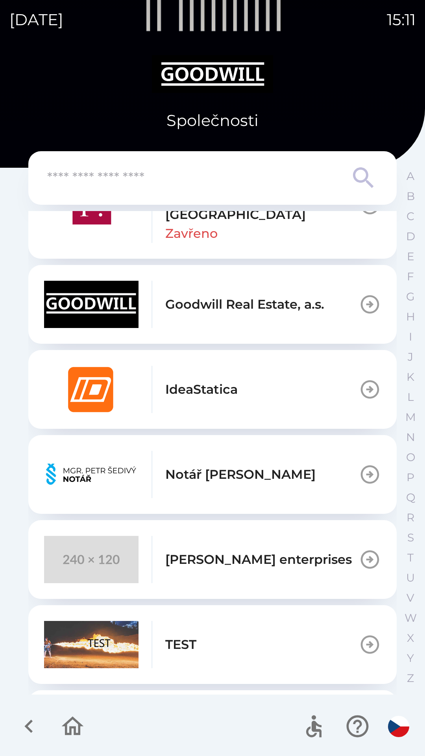
click at [297, 552] on p "[PERSON_NAME] enterprises" at bounding box center [258, 559] width 187 height 19
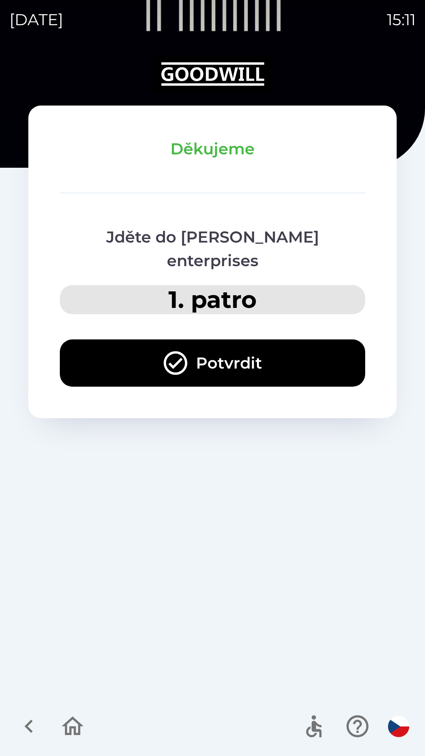
click at [286, 339] on button "Potvrdit" at bounding box center [213, 362] width 306 height 47
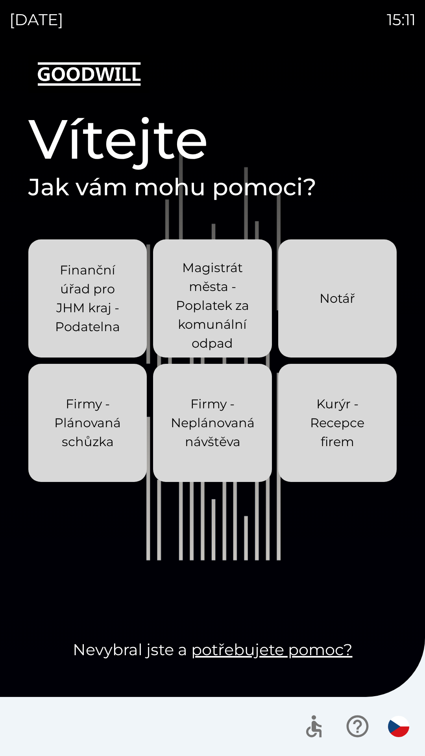
click at [333, 419] on p "Kurýr - Recepce firem" at bounding box center [337, 423] width 81 height 57
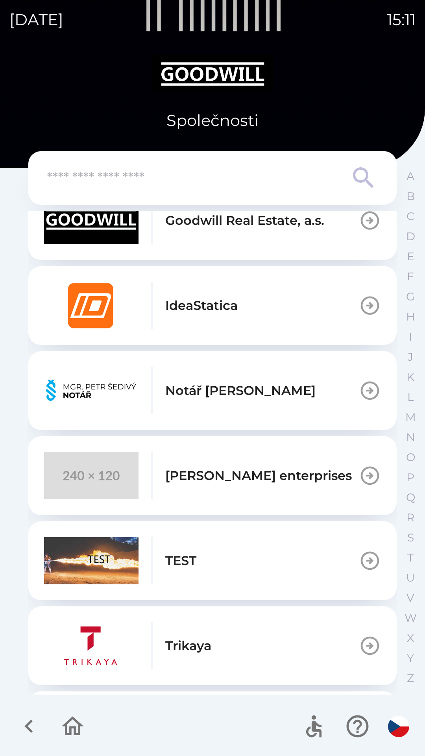
scroll to position [484, 0]
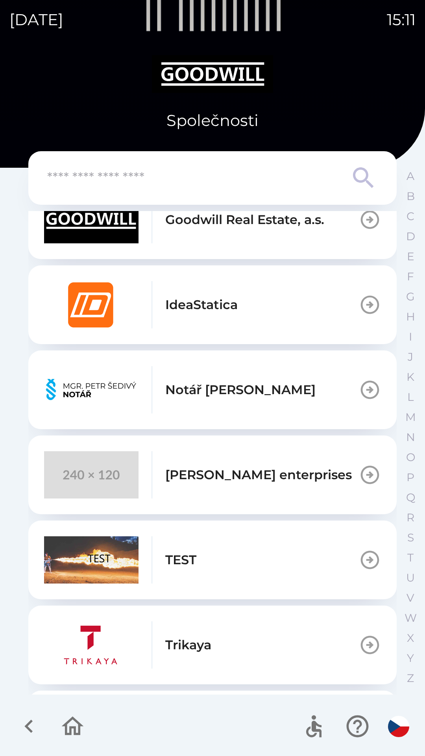
click at [288, 483] on p "[PERSON_NAME] enterprises" at bounding box center [258, 474] width 187 height 19
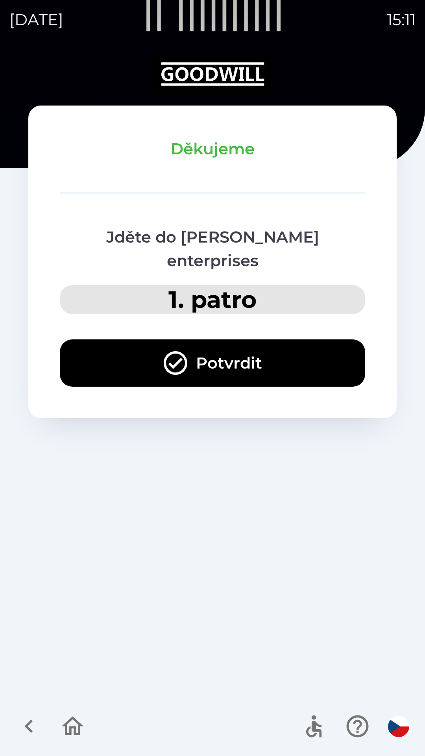
click at [303, 344] on button "Potvrdit" at bounding box center [213, 362] width 306 height 47
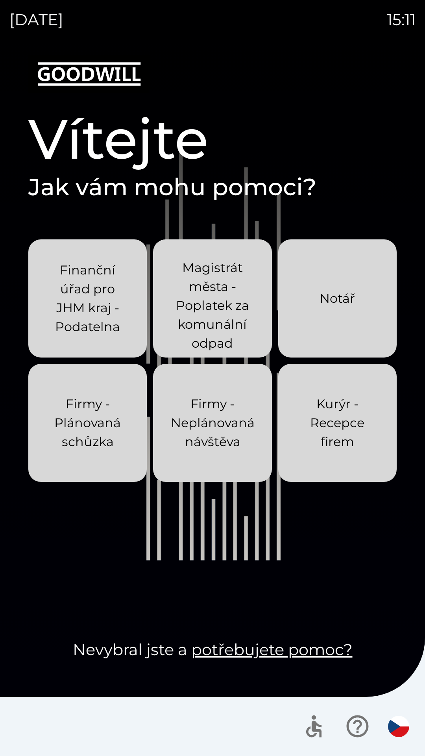
click at [350, 416] on p "Kurýr - Recepce firem" at bounding box center [337, 423] width 81 height 57
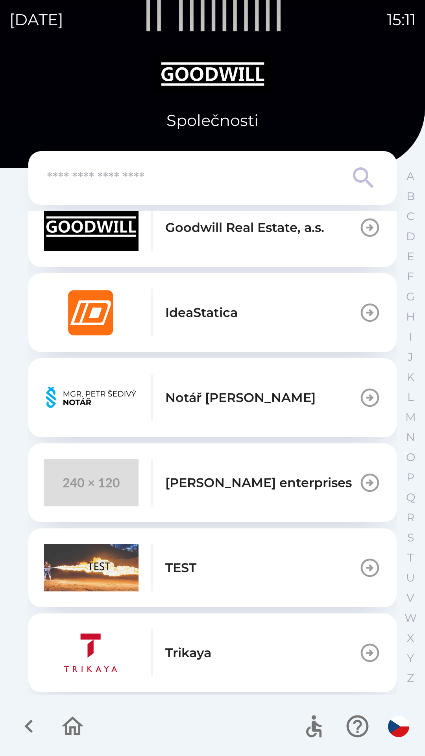
scroll to position [478, 0]
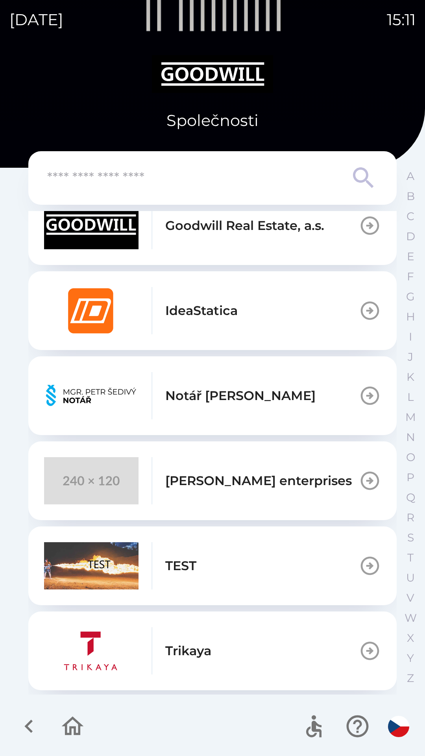
click at [279, 496] on div "[PERSON_NAME] enterprises" at bounding box center [198, 480] width 308 height 47
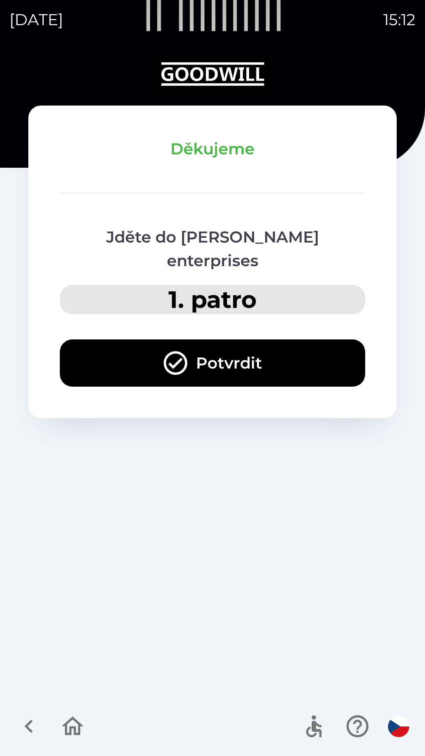
click at [294, 346] on button "Potvrdit" at bounding box center [213, 362] width 306 height 47
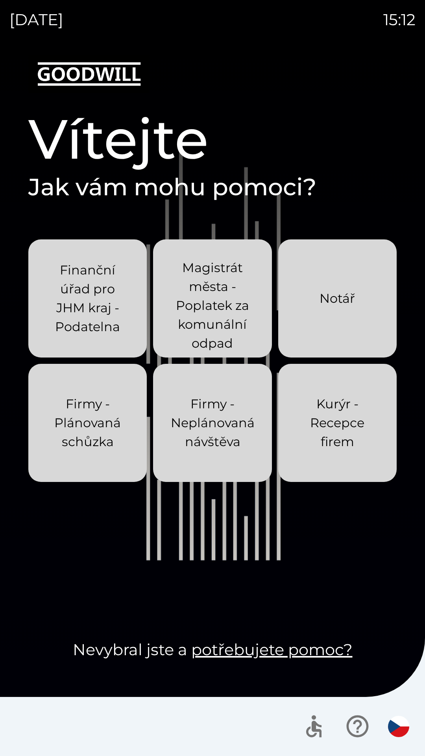
click at [345, 434] on p "Kurýr - Recepce firem" at bounding box center [337, 423] width 81 height 57
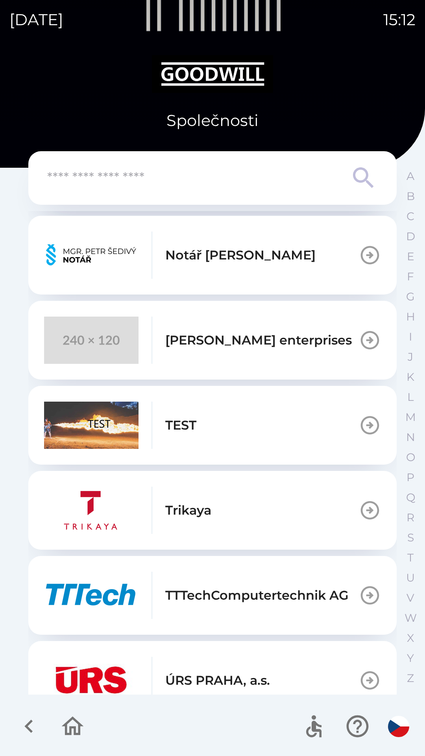
scroll to position [644, 0]
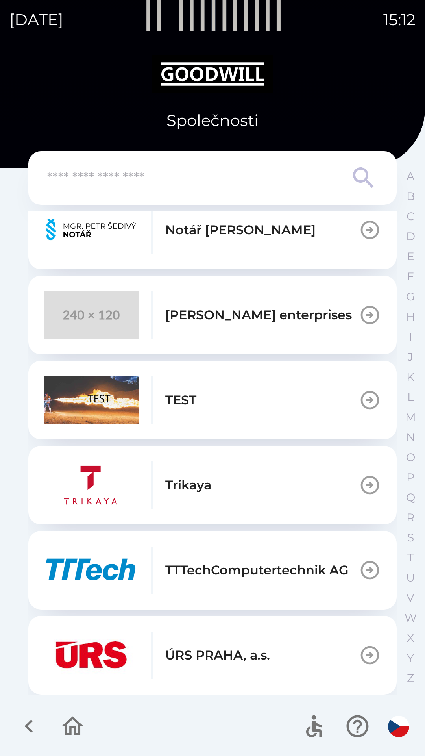
click at [304, 322] on p "[PERSON_NAME] enterprises" at bounding box center [258, 315] width 187 height 19
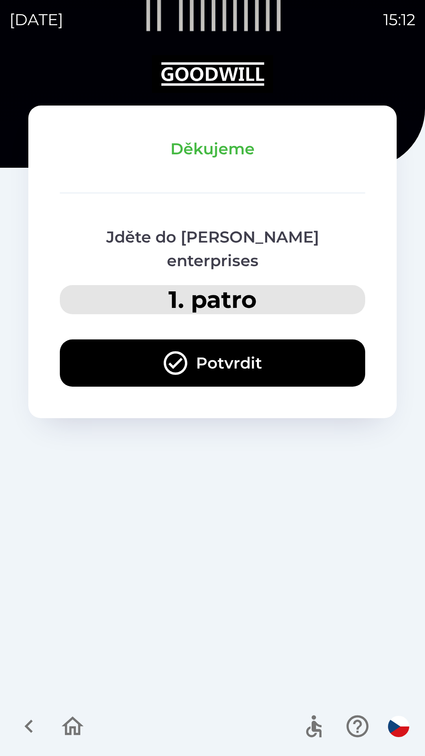
click at [271, 339] on button "Potvrdit" at bounding box center [213, 362] width 306 height 47
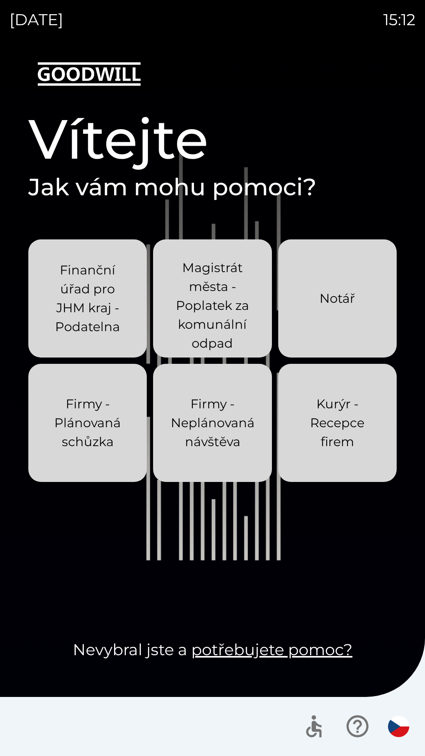
click at [351, 417] on p "Kurýr - Recepce firem" at bounding box center [337, 423] width 81 height 57
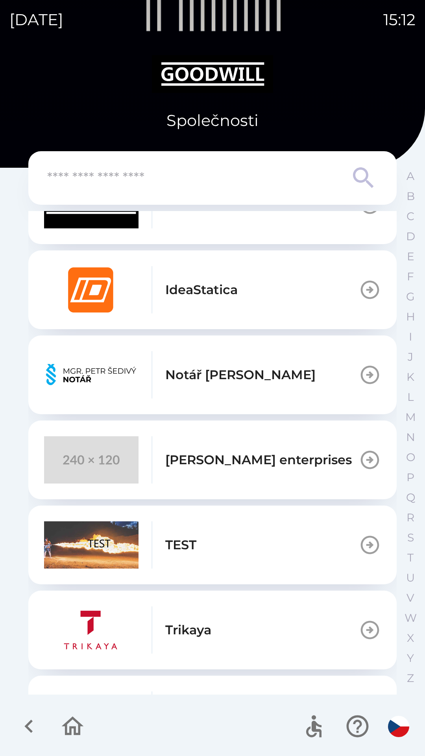
scroll to position [526, 0]
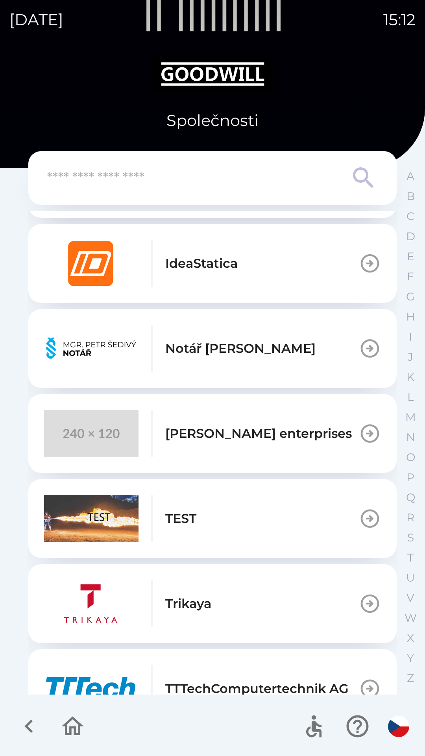
click at [301, 440] on p "[PERSON_NAME] enterprises" at bounding box center [258, 433] width 187 height 19
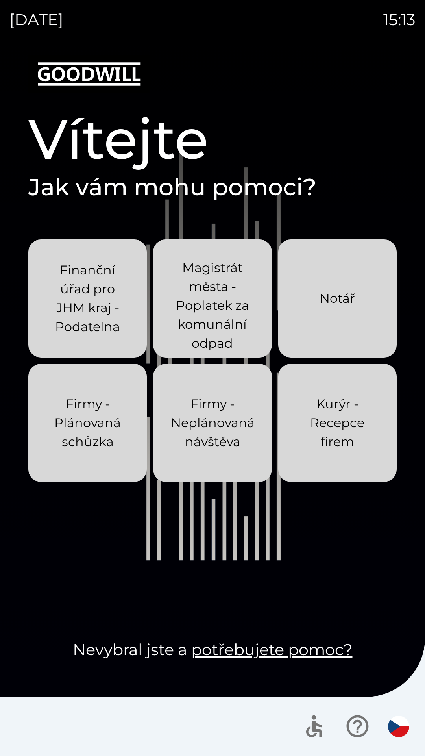
click at [334, 434] on p "Kurýr - Recepce firem" at bounding box center [337, 423] width 81 height 57
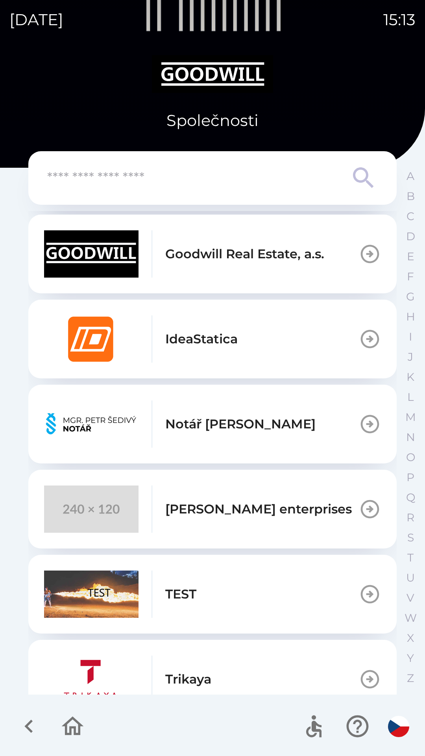
scroll to position [486, 0]
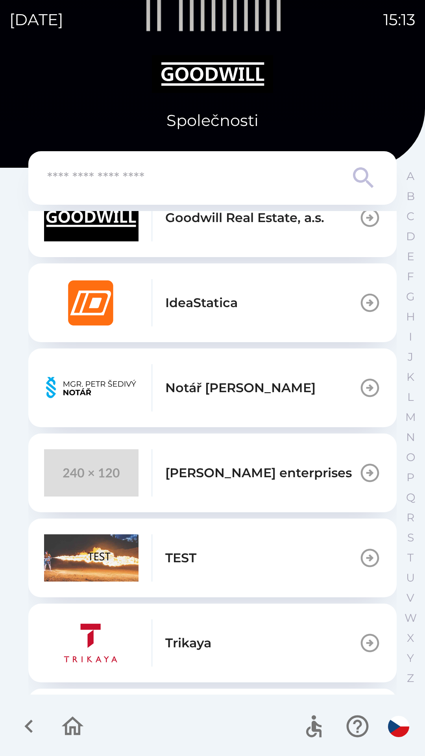
click at [288, 476] on p "[PERSON_NAME] enterprises" at bounding box center [258, 472] width 187 height 19
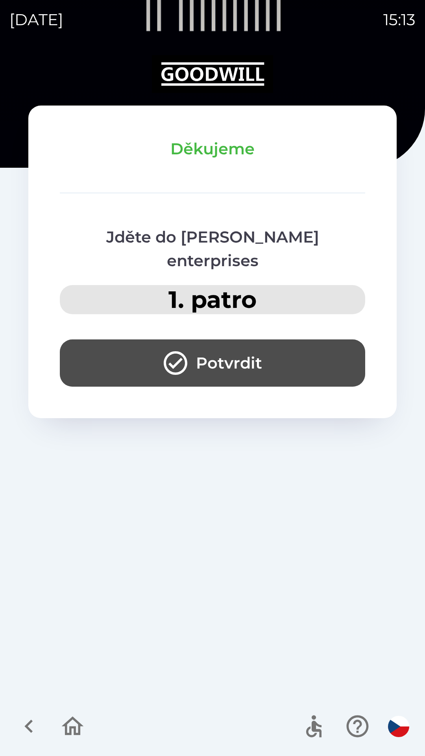
click at [285, 344] on button "Potvrdit" at bounding box center [213, 362] width 306 height 47
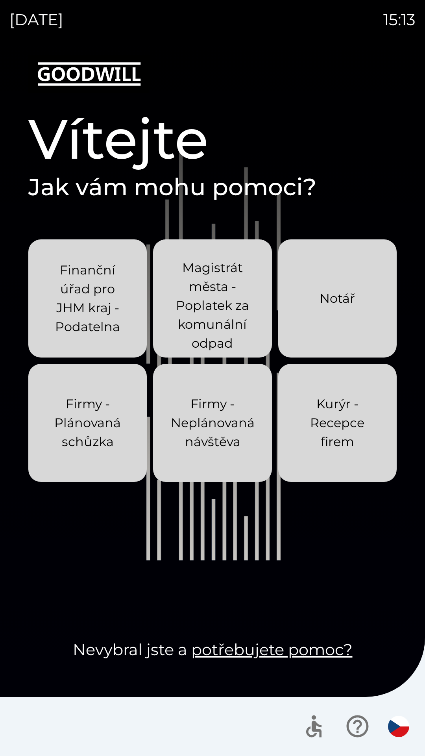
click at [351, 441] on p "Kurýr - Recepce firem" at bounding box center [337, 423] width 81 height 57
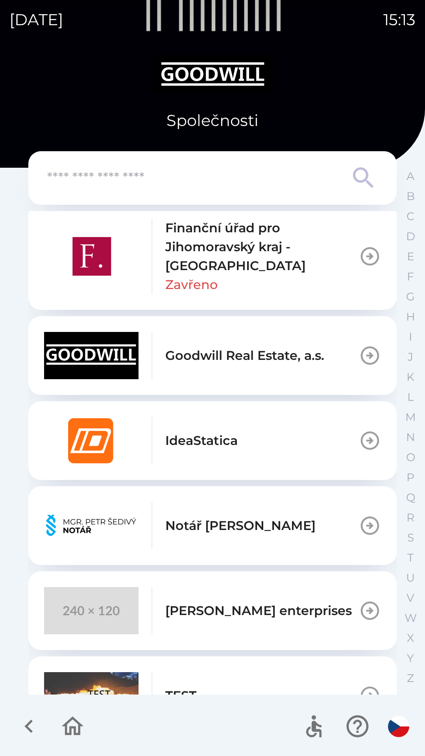
scroll to position [365, 0]
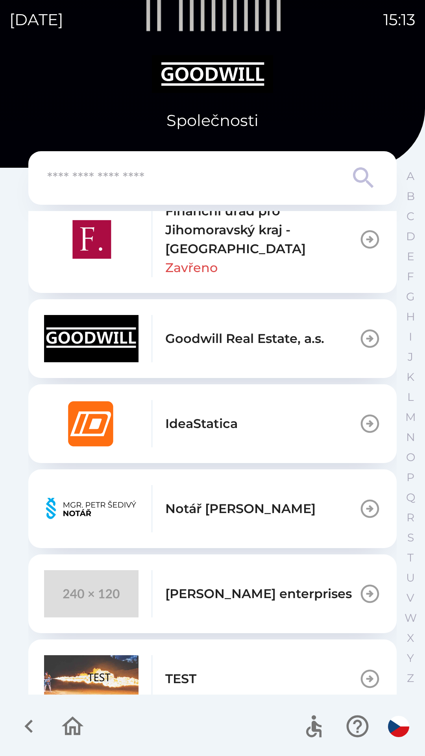
click at [286, 580] on div "[PERSON_NAME] enterprises" at bounding box center [198, 593] width 308 height 47
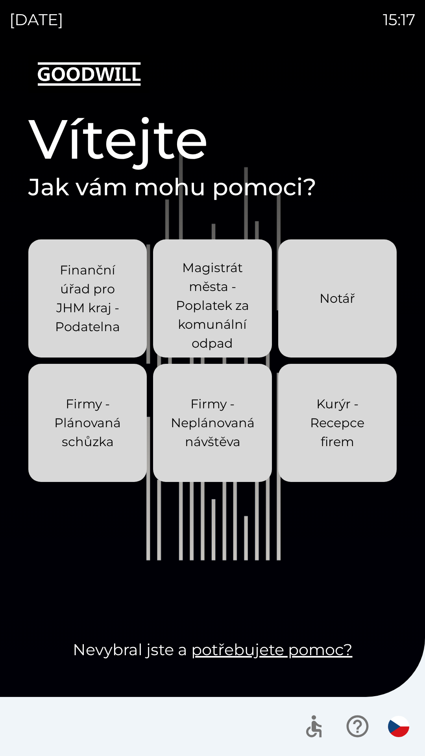
click at [352, 451] on div "Kurýr - Recepce firem" at bounding box center [337, 423] width 81 height 82
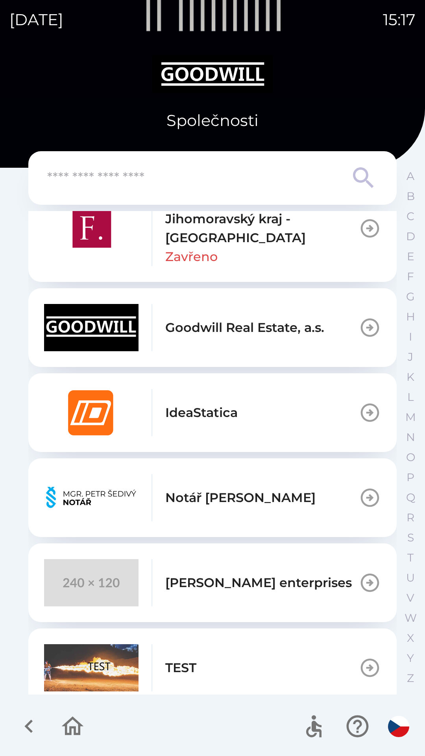
scroll to position [390, 0]
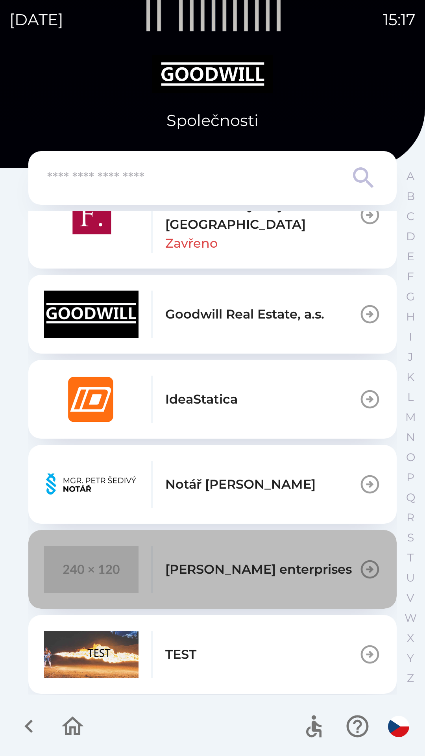
click at [296, 563] on p "[PERSON_NAME] enterprises" at bounding box center [258, 569] width 187 height 19
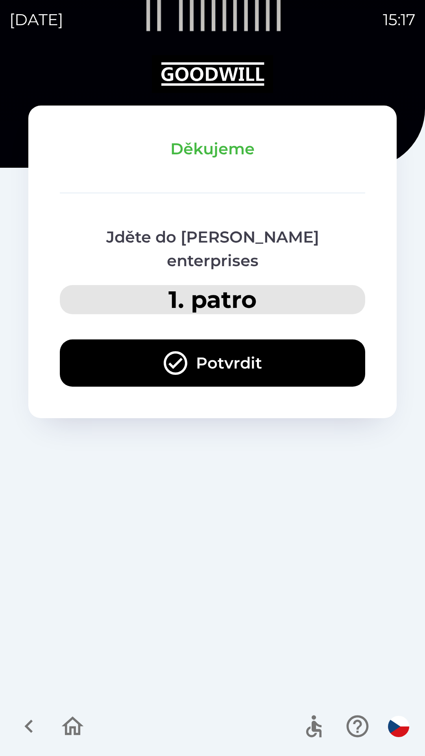
click at [256, 345] on button "Potvrdit" at bounding box center [213, 362] width 306 height 47
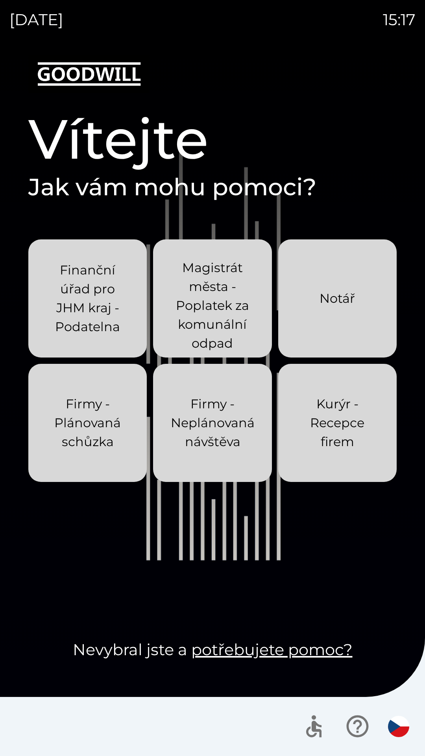
click at [343, 425] on p "Kurýr - Recepce firem" at bounding box center [337, 423] width 81 height 57
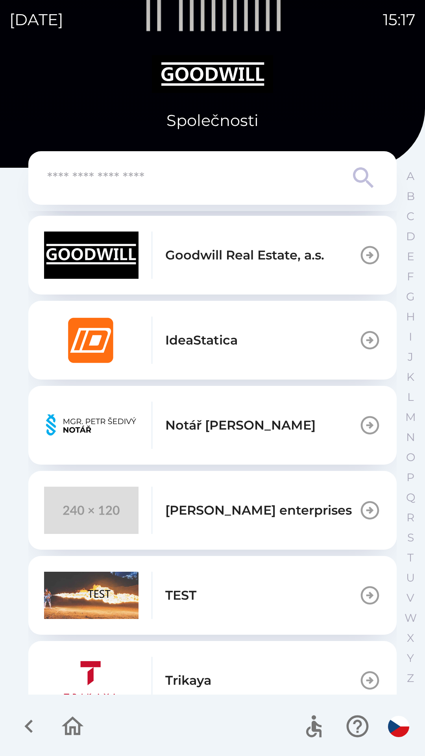
scroll to position [462, 0]
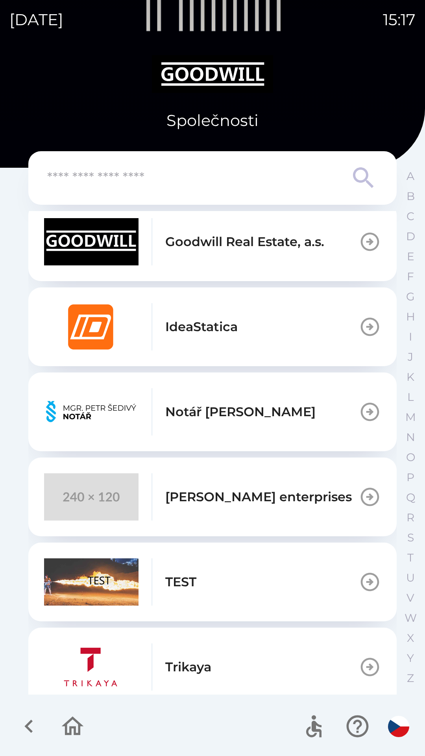
click at [271, 508] on div "[PERSON_NAME] enterprises" at bounding box center [198, 496] width 308 height 47
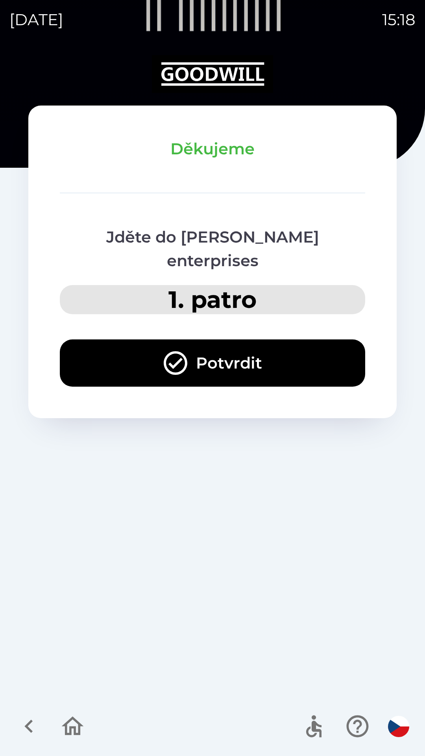
click at [242, 347] on button "Potvrdit" at bounding box center [213, 362] width 306 height 47
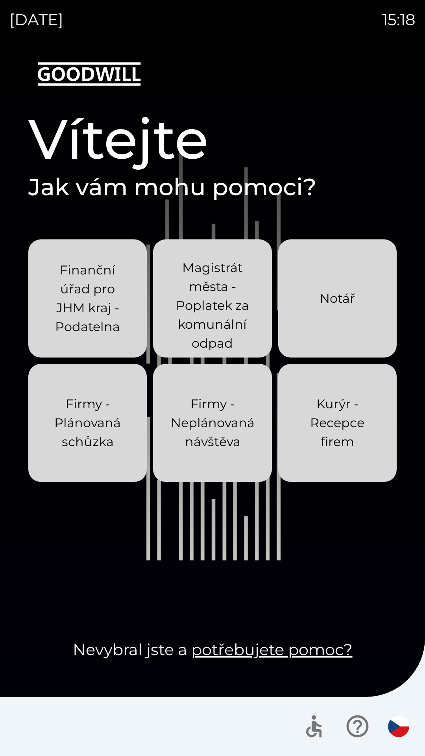
click at [337, 445] on p "Kurýr - Recepce firem" at bounding box center [337, 423] width 81 height 57
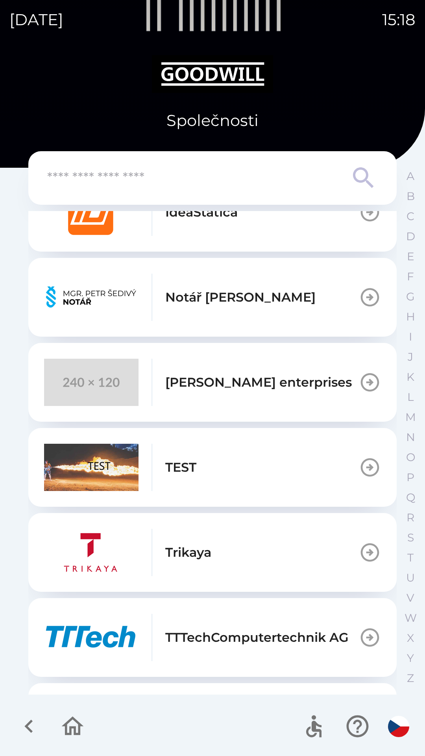
scroll to position [644, 0]
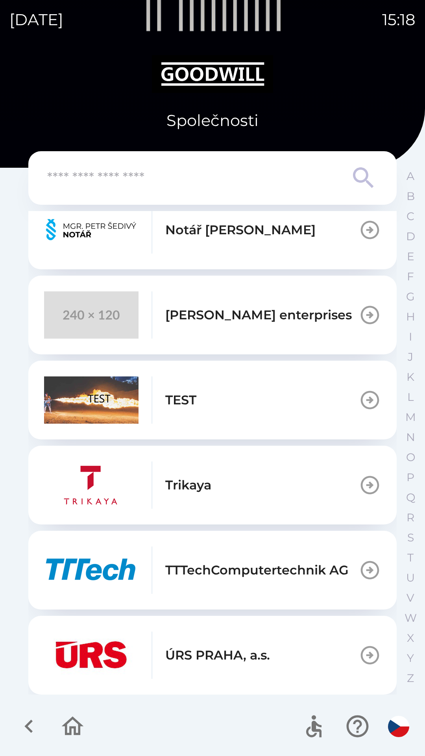
click at [174, 311] on p "[PERSON_NAME] enterprises" at bounding box center [258, 315] width 187 height 19
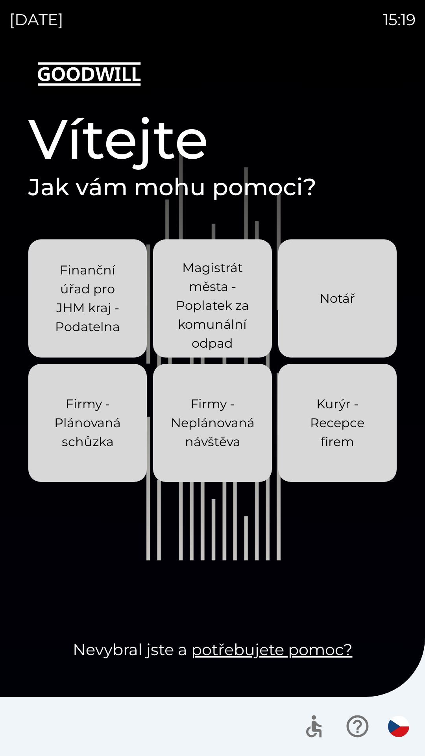
click at [365, 445] on p "Kurýr - Recepce firem" at bounding box center [337, 423] width 81 height 57
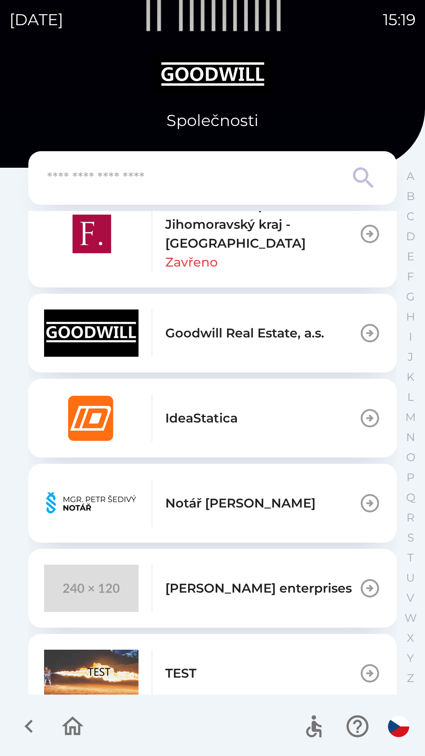
scroll to position [371, 0]
click at [271, 586] on p "[PERSON_NAME] enterprises" at bounding box center [258, 587] width 187 height 19
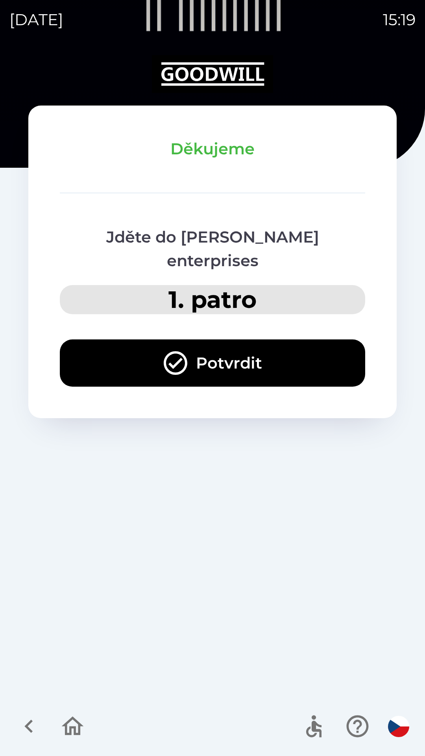
click at [272, 353] on button "Potvrdit" at bounding box center [213, 362] width 306 height 47
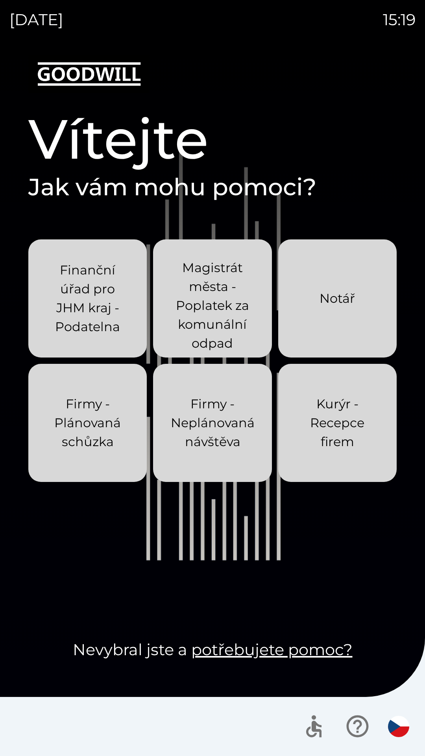
click at [343, 432] on p "Kurýr - Recepce firem" at bounding box center [337, 423] width 81 height 57
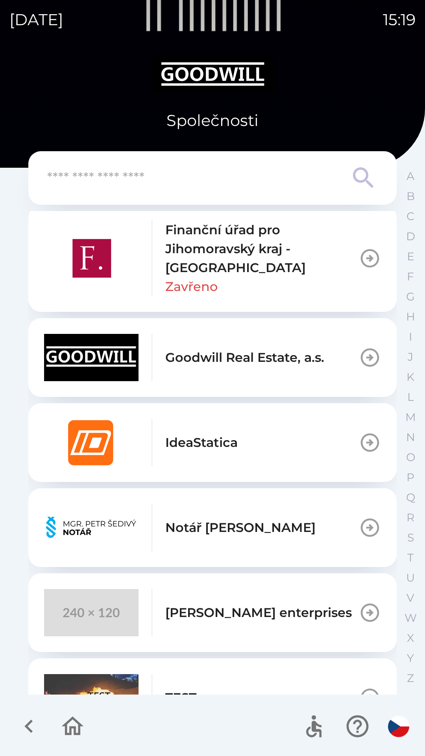
scroll to position [376, 0]
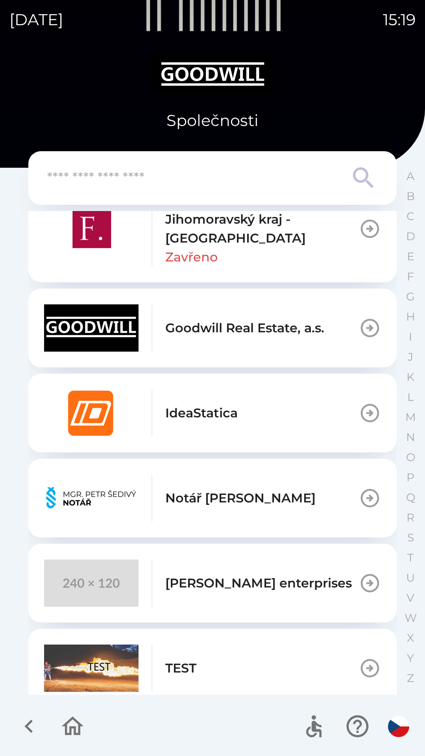
click at [265, 581] on p "[PERSON_NAME] enterprises" at bounding box center [258, 583] width 187 height 19
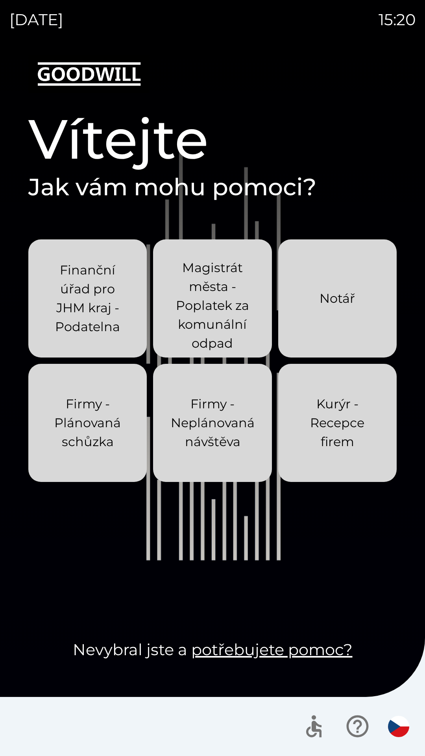
click at [346, 432] on p "Kurýr - Recepce firem" at bounding box center [337, 423] width 81 height 57
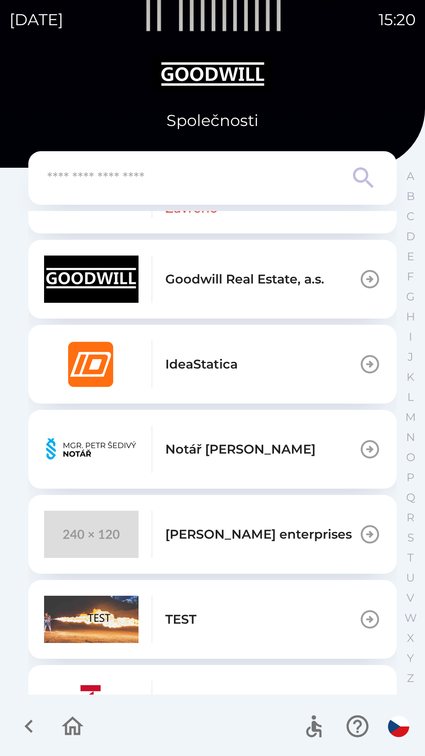
scroll to position [426, 0]
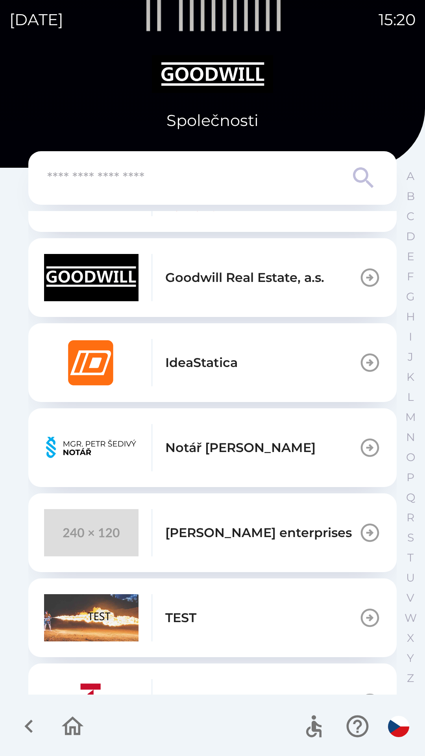
click at [287, 529] on p "[PERSON_NAME] enterprises" at bounding box center [258, 532] width 187 height 19
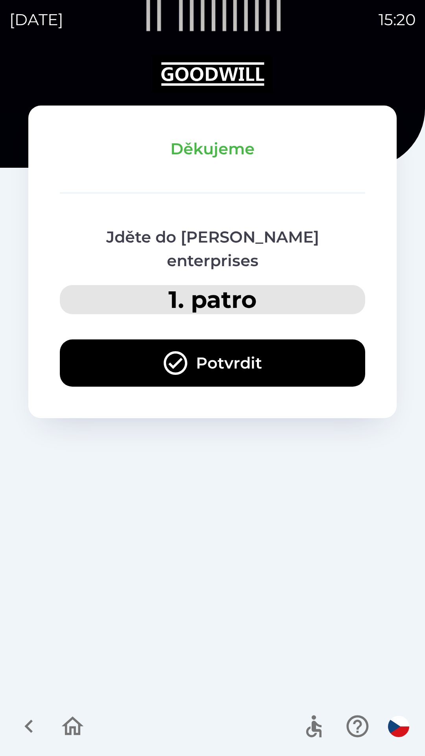
click at [296, 339] on button "Potvrdit" at bounding box center [213, 362] width 306 height 47
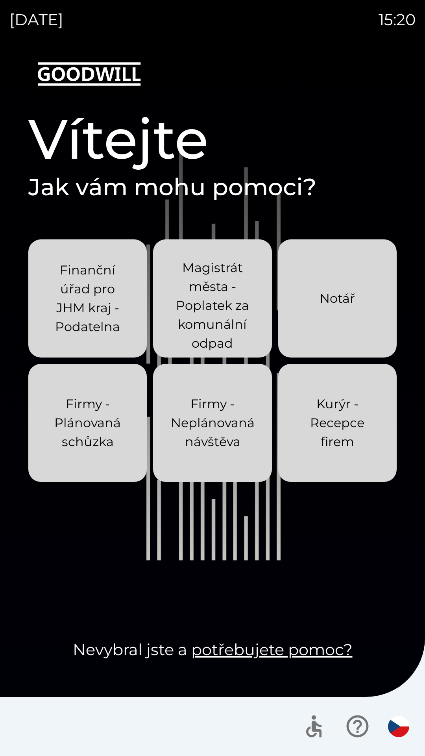
click at [341, 433] on p "Kurýr - Recepce firem" at bounding box center [337, 423] width 81 height 57
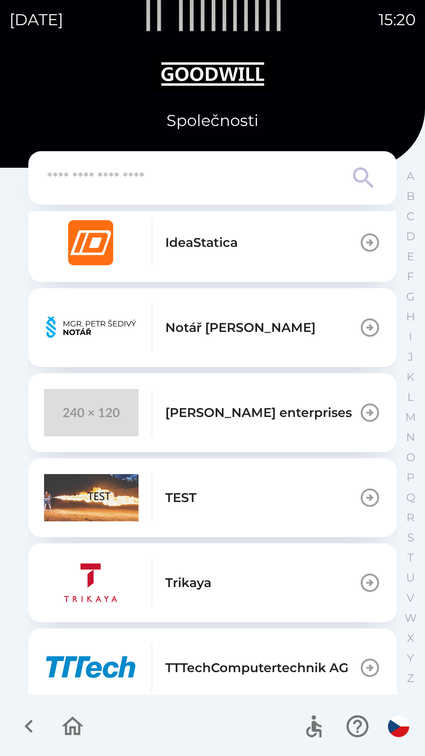
scroll to position [547, 0]
click at [303, 416] on p "[PERSON_NAME] enterprises" at bounding box center [258, 412] width 187 height 19
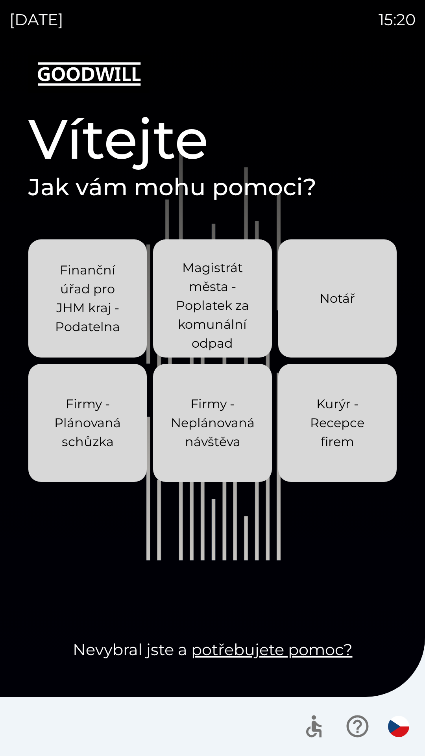
click at [330, 431] on p "Kurýr - Recepce firem" at bounding box center [337, 423] width 81 height 57
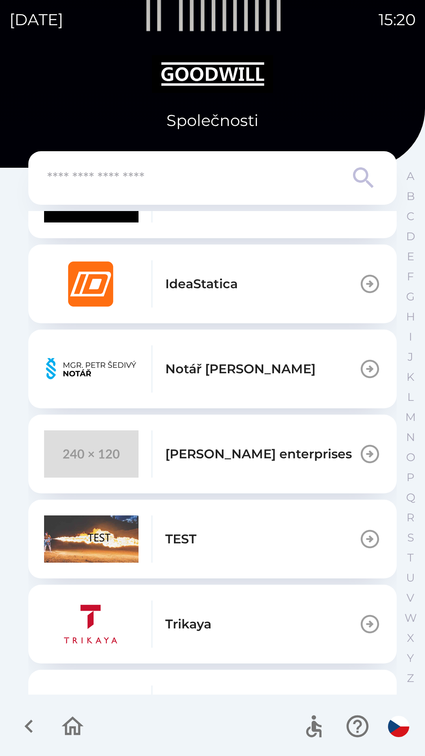
scroll to position [512, 0]
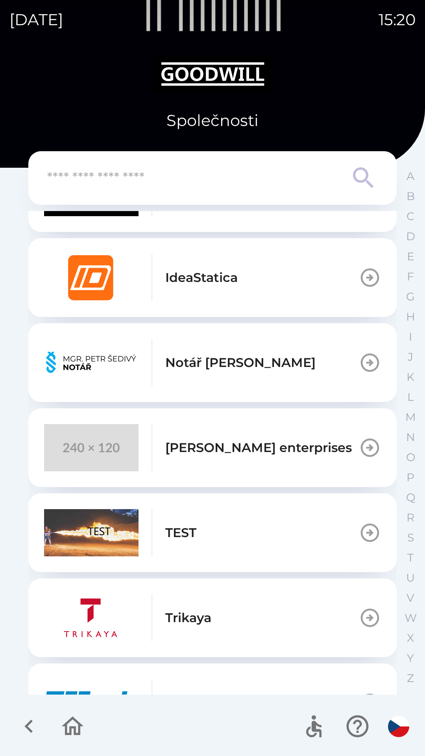
click at [281, 444] on p "[PERSON_NAME] enterprises" at bounding box center [258, 447] width 187 height 19
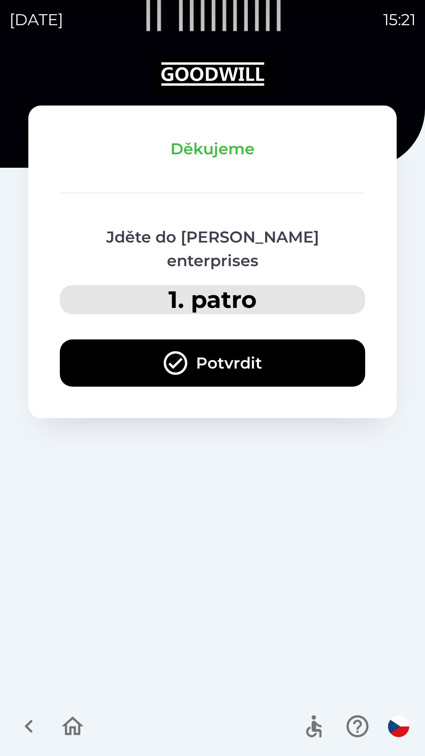
click at [289, 344] on button "Potvrdit" at bounding box center [213, 362] width 306 height 47
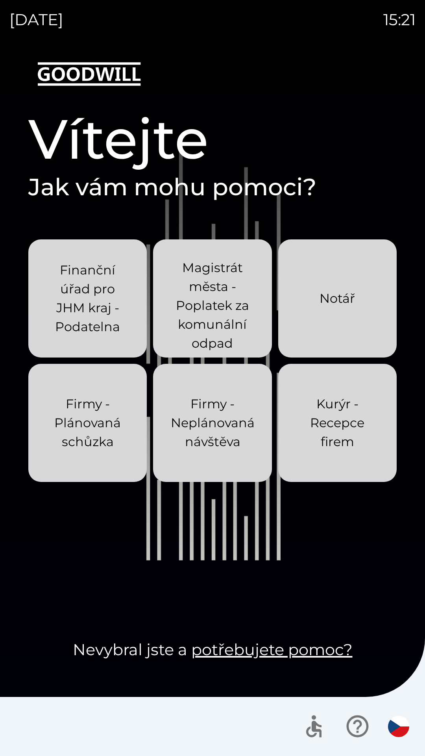
click at [350, 417] on p "Kurýr - Recepce firem" at bounding box center [337, 423] width 81 height 57
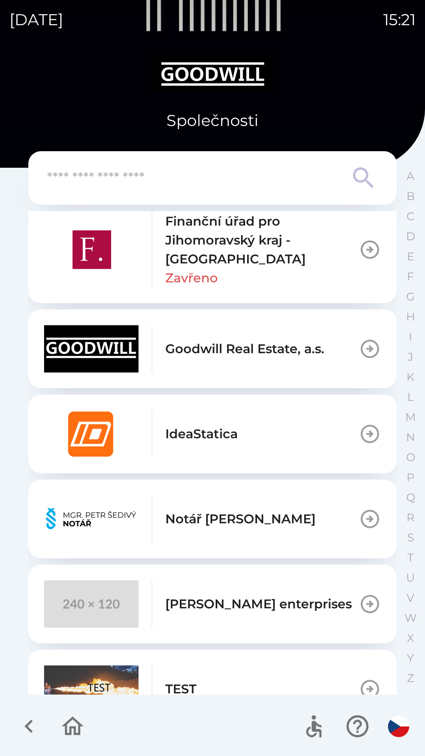
scroll to position [368, 0]
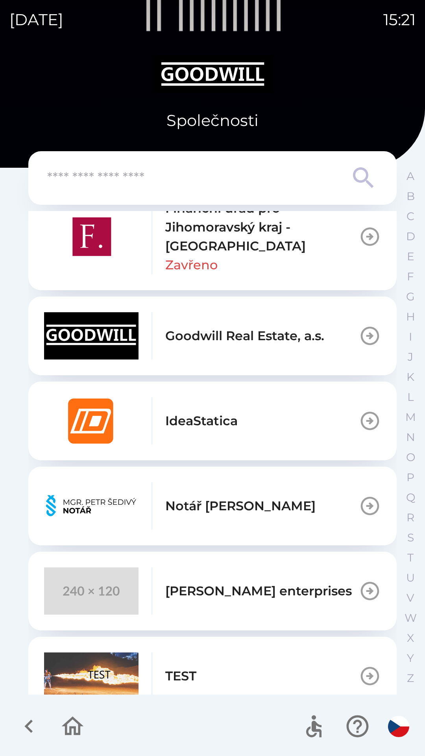
click at [271, 579] on div "[PERSON_NAME] enterprises" at bounding box center [198, 590] width 308 height 47
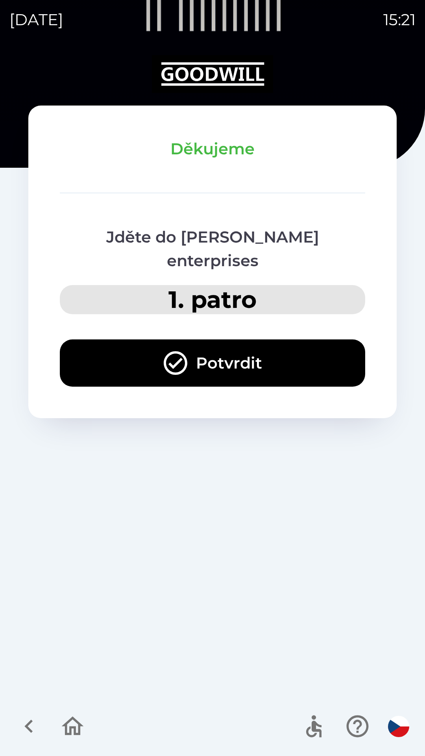
click at [289, 356] on button "Potvrdit" at bounding box center [213, 362] width 306 height 47
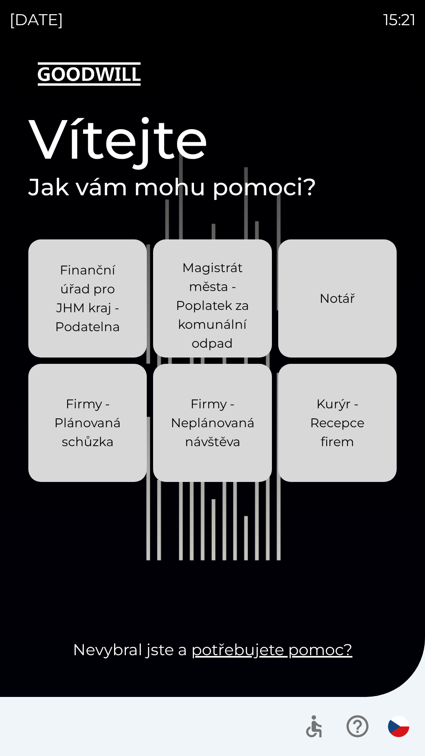
click at [342, 413] on p "Kurýr - Recepce firem" at bounding box center [337, 423] width 81 height 57
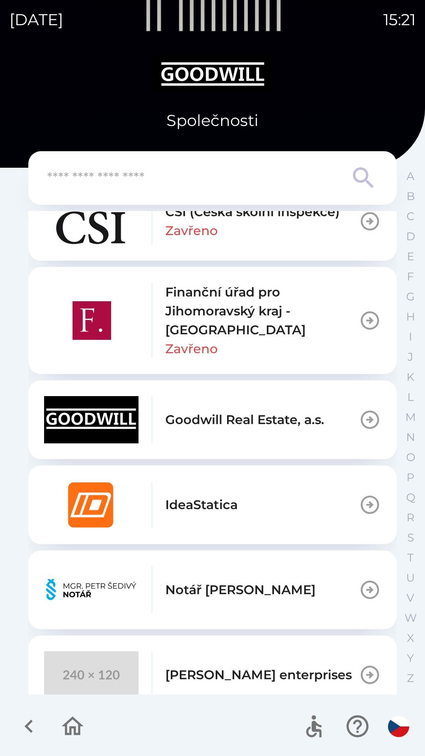
scroll to position [285, 0]
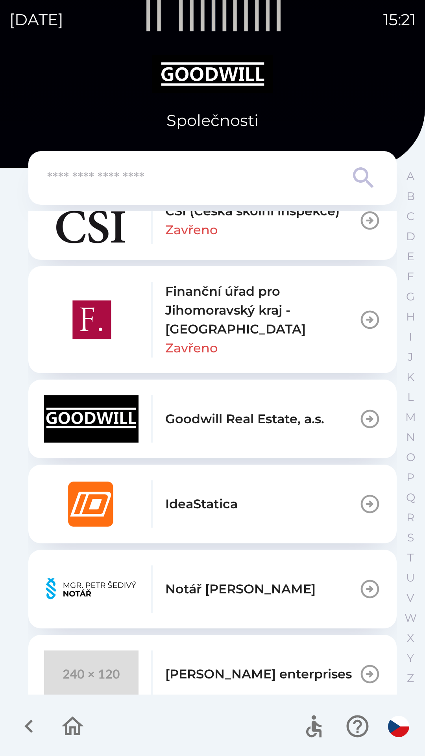
click at [234, 658] on div "[PERSON_NAME] enterprises" at bounding box center [198, 674] width 308 height 47
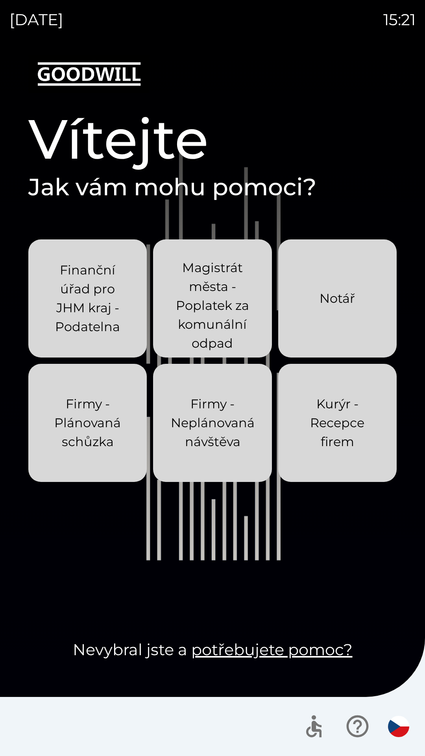
click at [337, 436] on p "Kurýr - Recepce firem" at bounding box center [337, 423] width 81 height 57
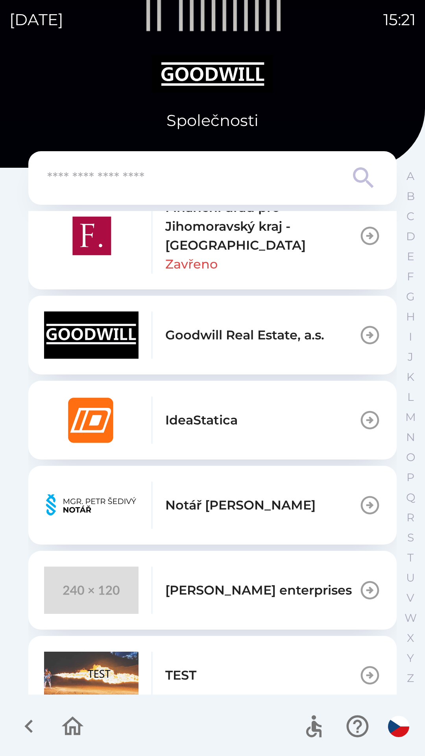
scroll to position [389, 0]
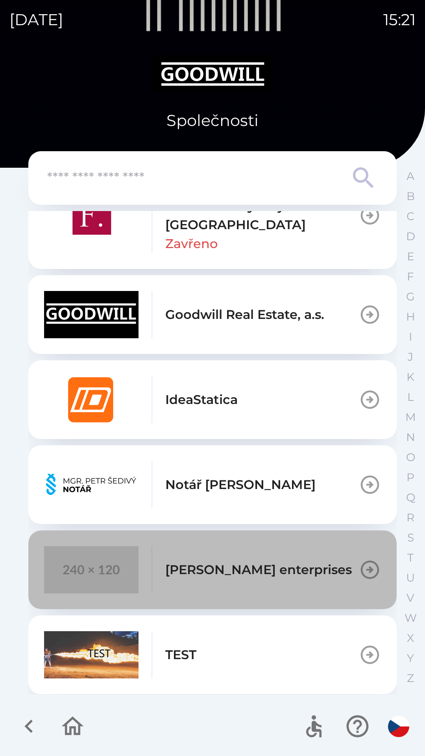
click at [255, 573] on p "[PERSON_NAME] enterprises" at bounding box center [258, 569] width 187 height 19
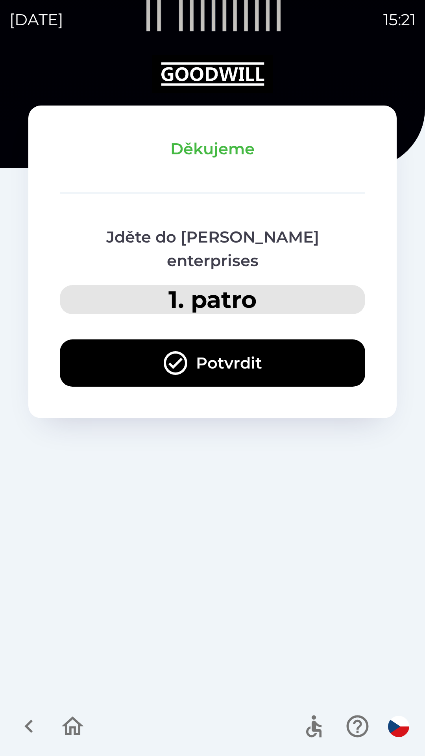
click at [280, 344] on button "Potvrdit" at bounding box center [213, 362] width 306 height 47
